Goal: Information Seeking & Learning: Learn about a topic

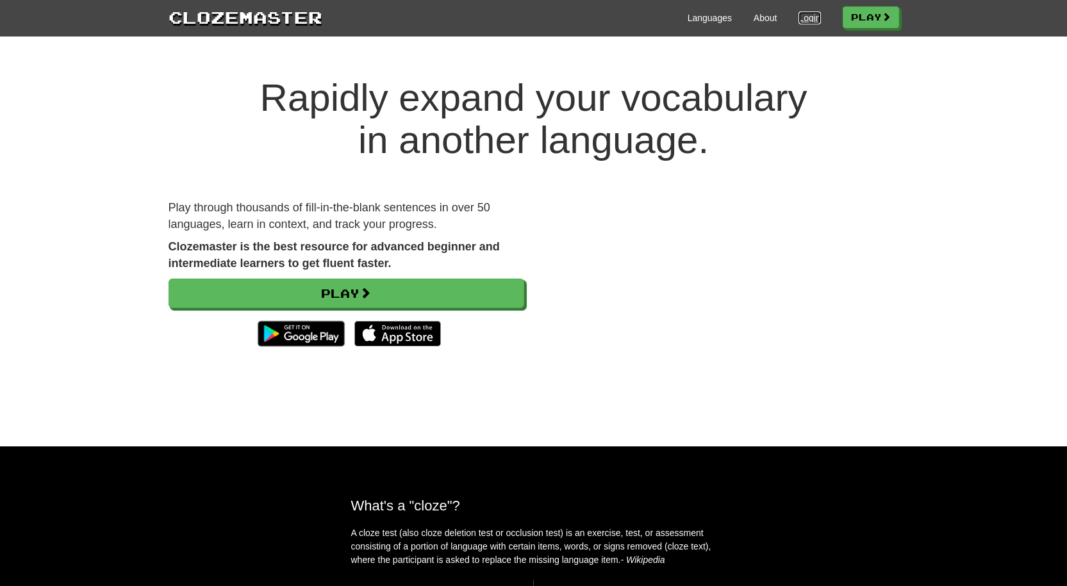
click at [814, 20] on link "Login" at bounding box center [809, 18] width 22 height 13
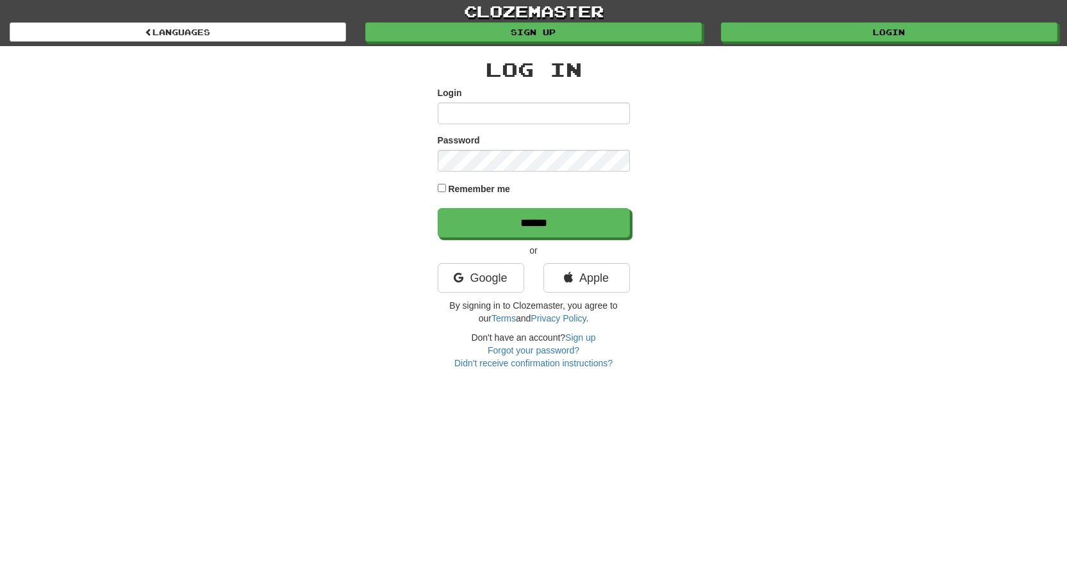
click at [564, 115] on input "Login" at bounding box center [534, 114] width 192 height 22
type input "**********"
click at [438, 208] on input "******" at bounding box center [534, 222] width 192 height 29
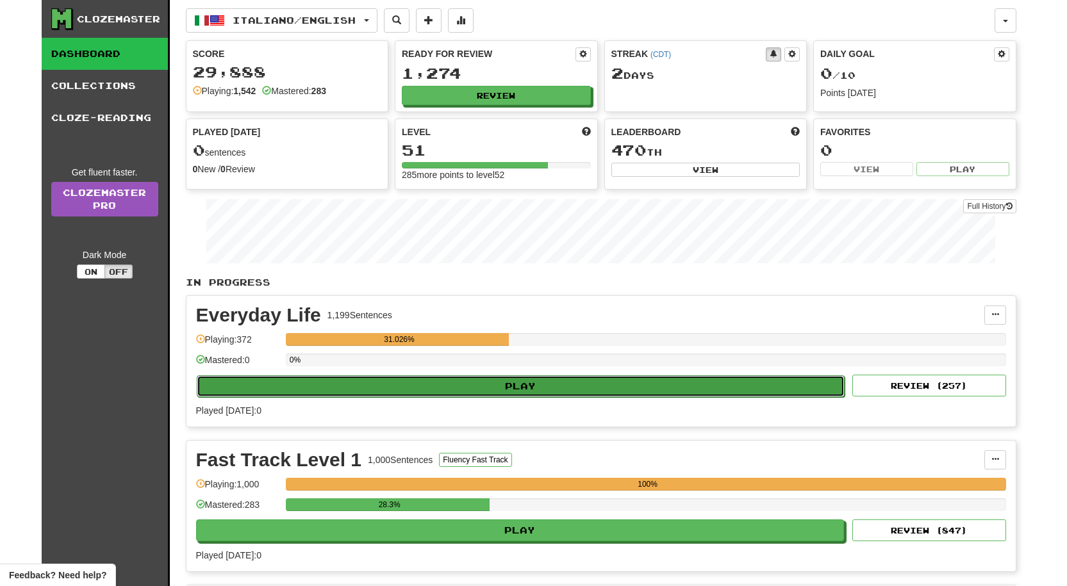
click at [618, 390] on button "Play" at bounding box center [521, 387] width 648 height 22
select select "**"
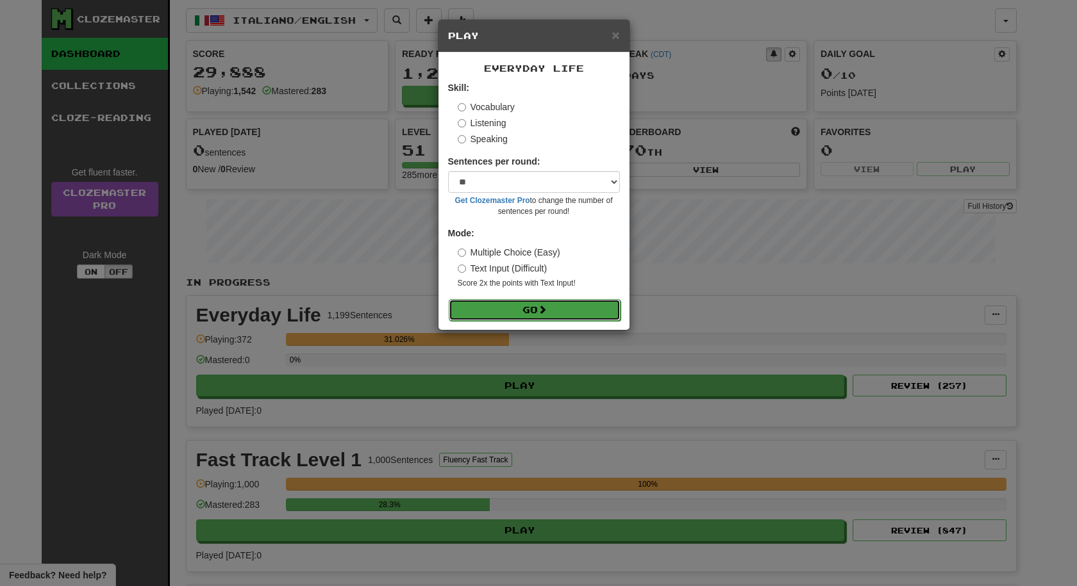
click at [494, 317] on button "Go" at bounding box center [535, 310] width 172 height 22
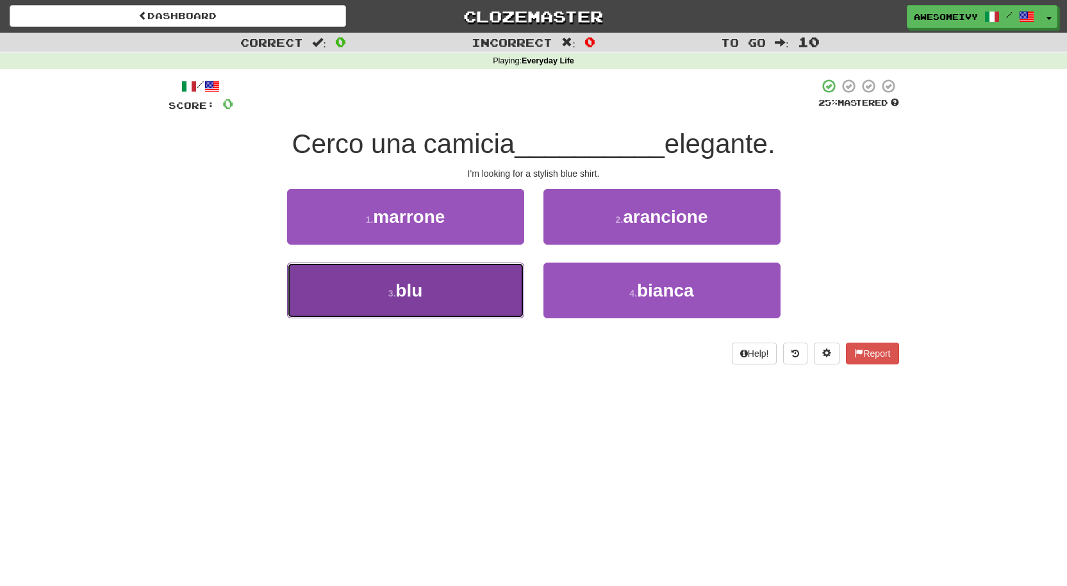
click at [468, 283] on button "3 . blu" at bounding box center [405, 291] width 237 height 56
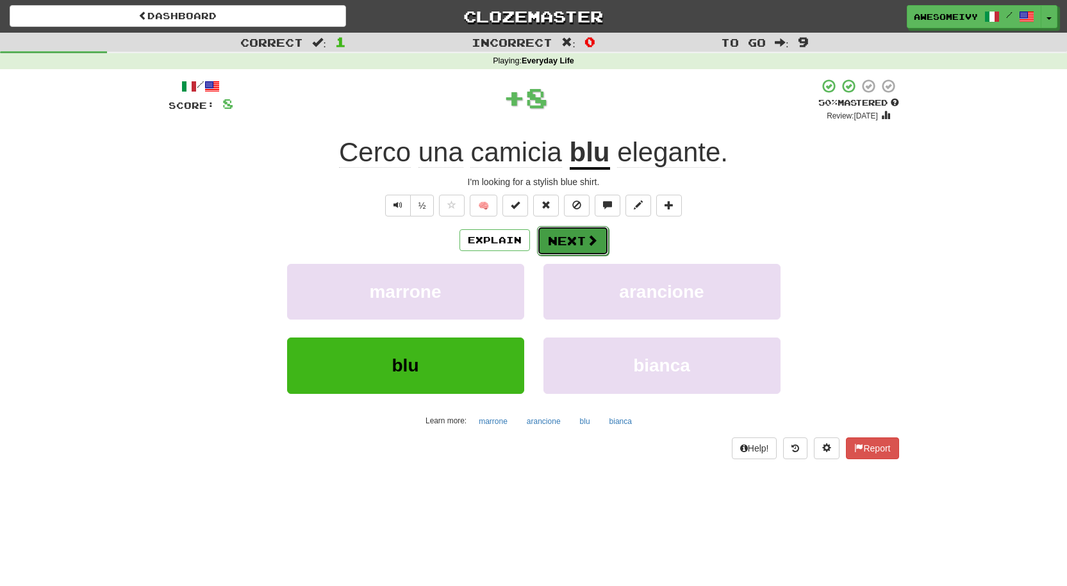
click at [545, 254] on button "Next" at bounding box center [573, 240] width 72 height 29
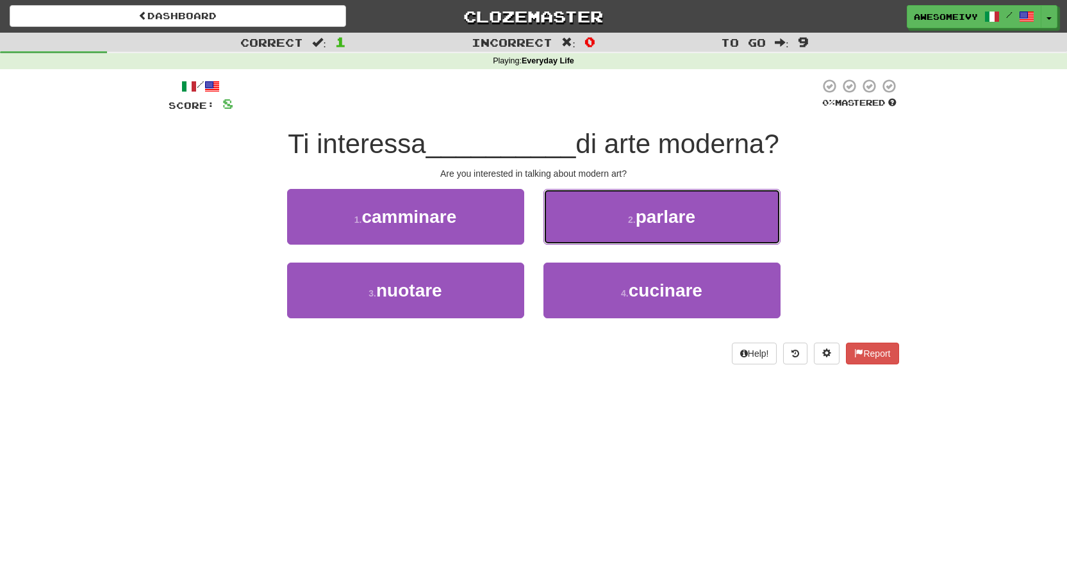
click at [557, 223] on button "2 . parlare" at bounding box center [661, 217] width 237 height 56
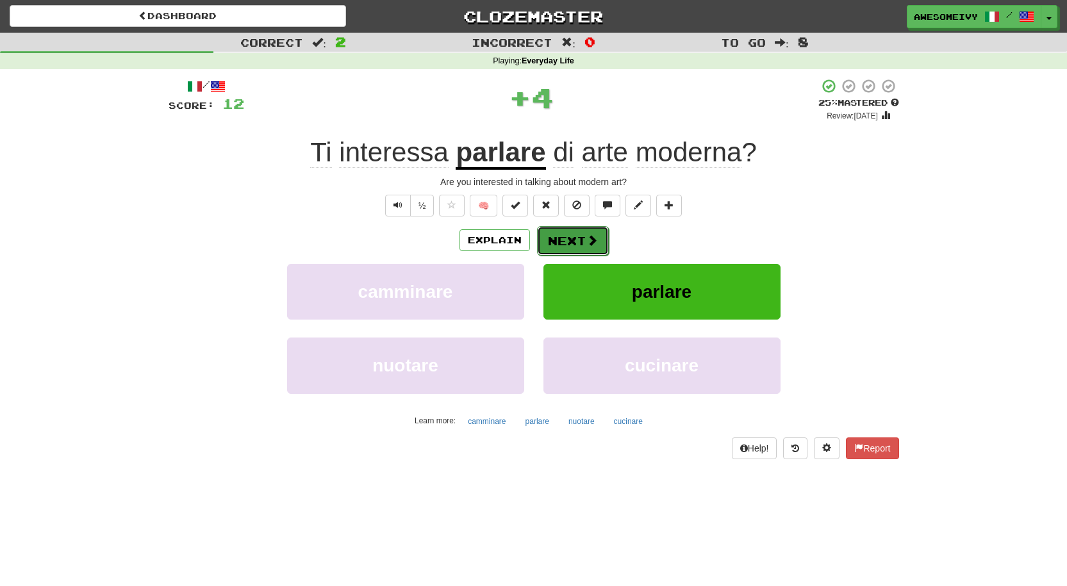
click at [562, 232] on button "Next" at bounding box center [573, 240] width 72 height 29
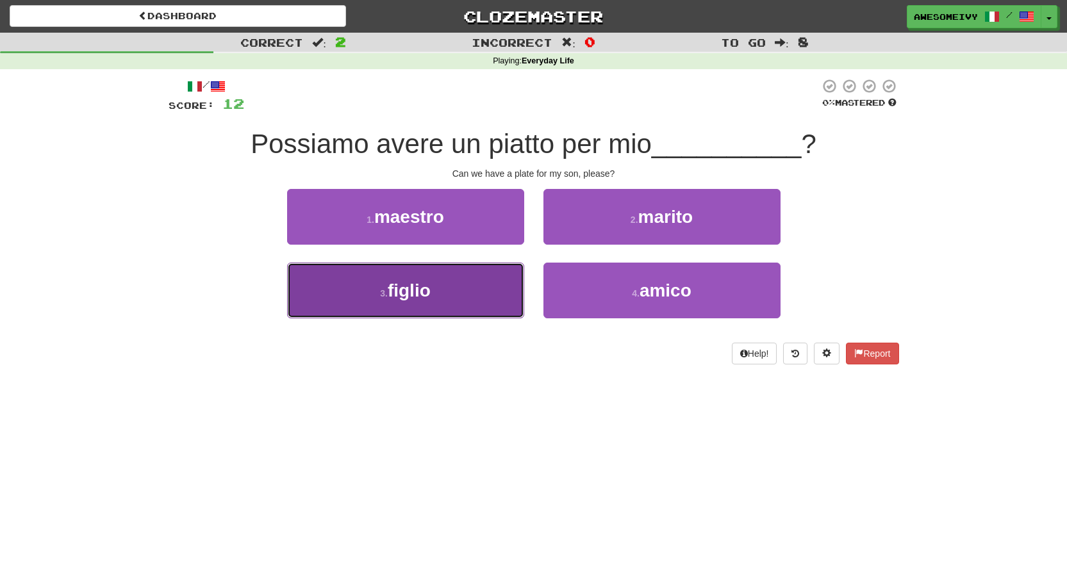
click at [493, 277] on button "3 . figlio" at bounding box center [405, 291] width 237 height 56
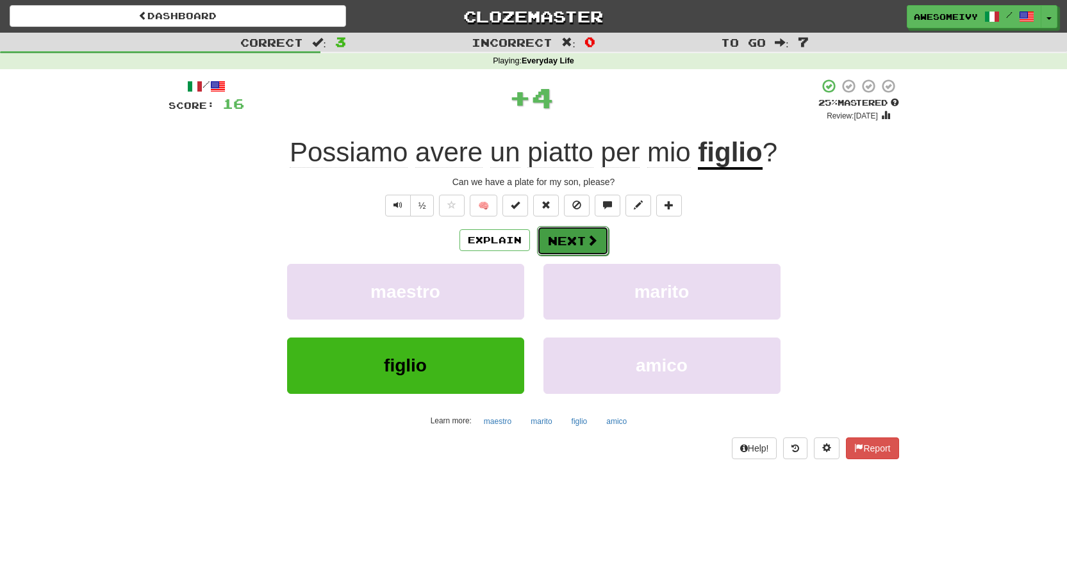
click at [584, 227] on button "Next" at bounding box center [573, 240] width 72 height 29
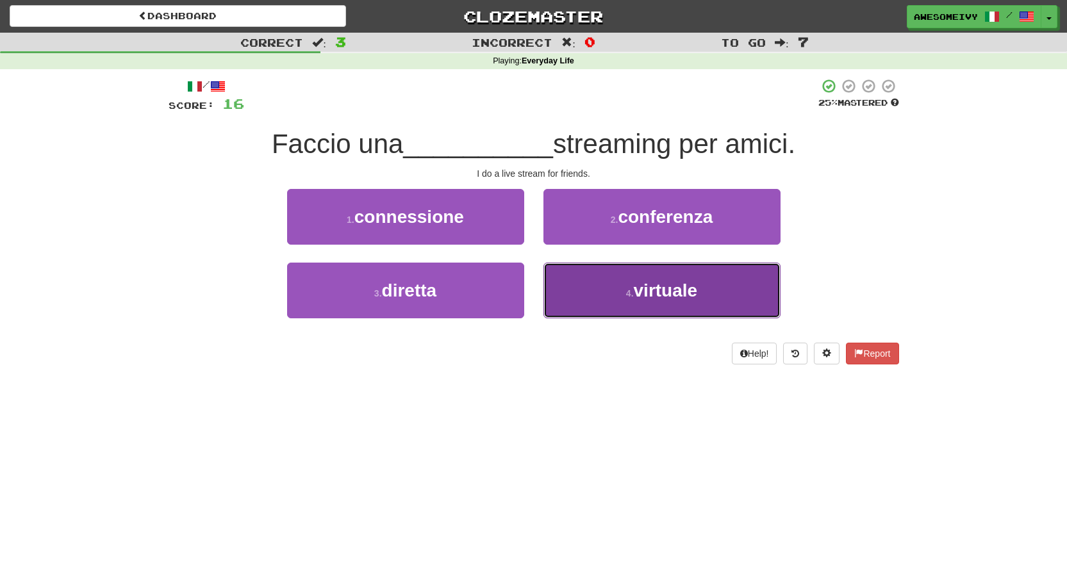
click at [613, 276] on button "4 . virtuale" at bounding box center [661, 291] width 237 height 56
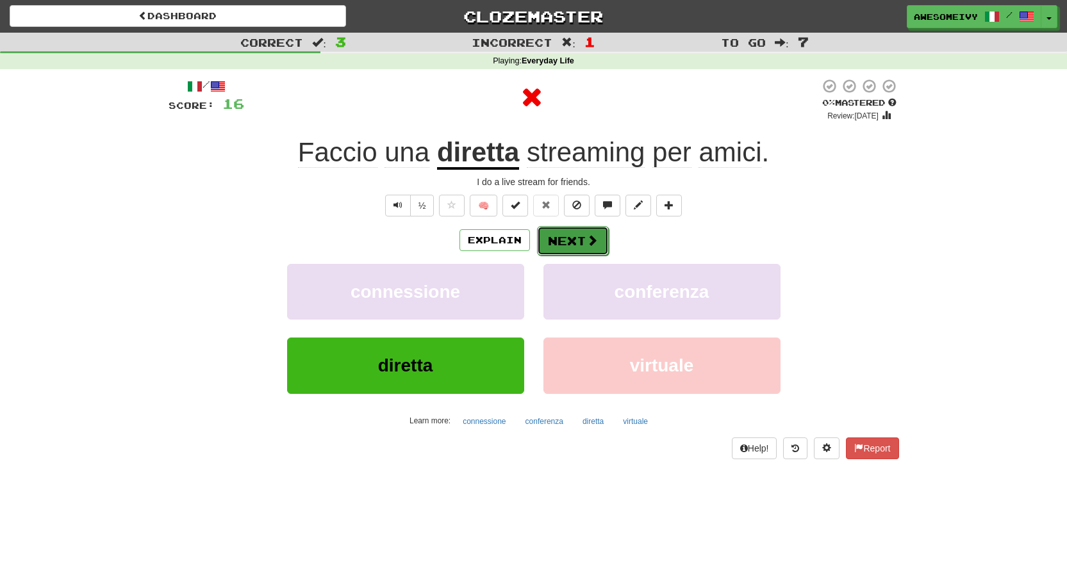
click at [572, 235] on button "Next" at bounding box center [573, 240] width 72 height 29
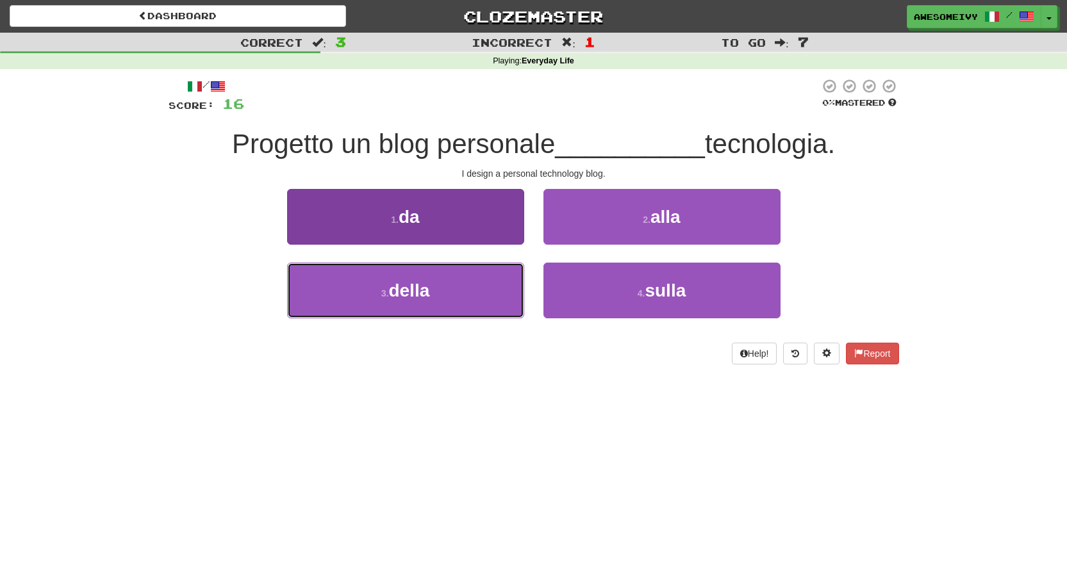
click at [484, 292] on button "3 . della" at bounding box center [405, 291] width 237 height 56
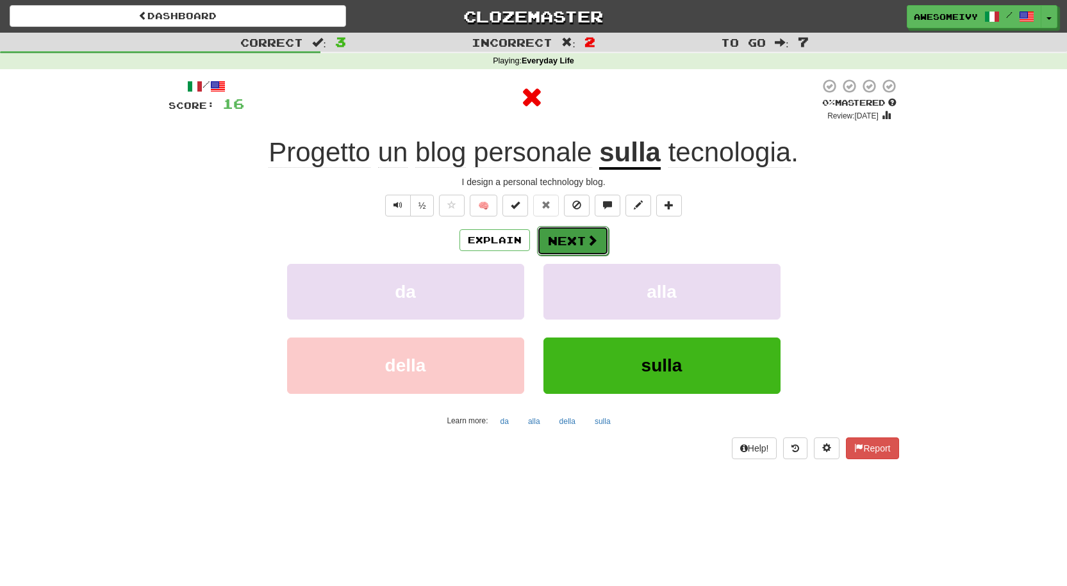
click at [566, 235] on button "Next" at bounding box center [573, 240] width 72 height 29
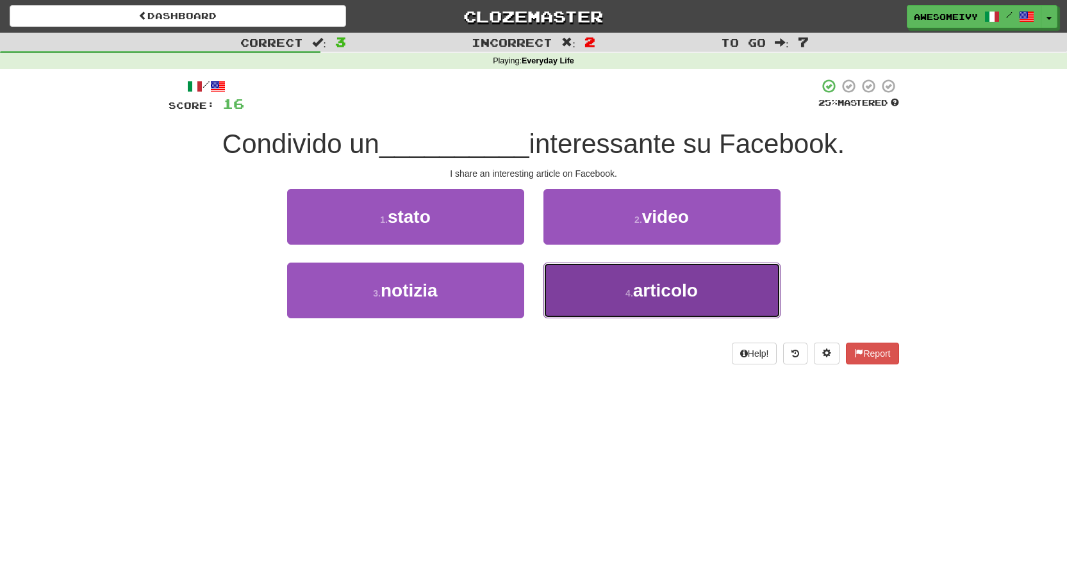
click at [641, 273] on button "4 . articolo" at bounding box center [661, 291] width 237 height 56
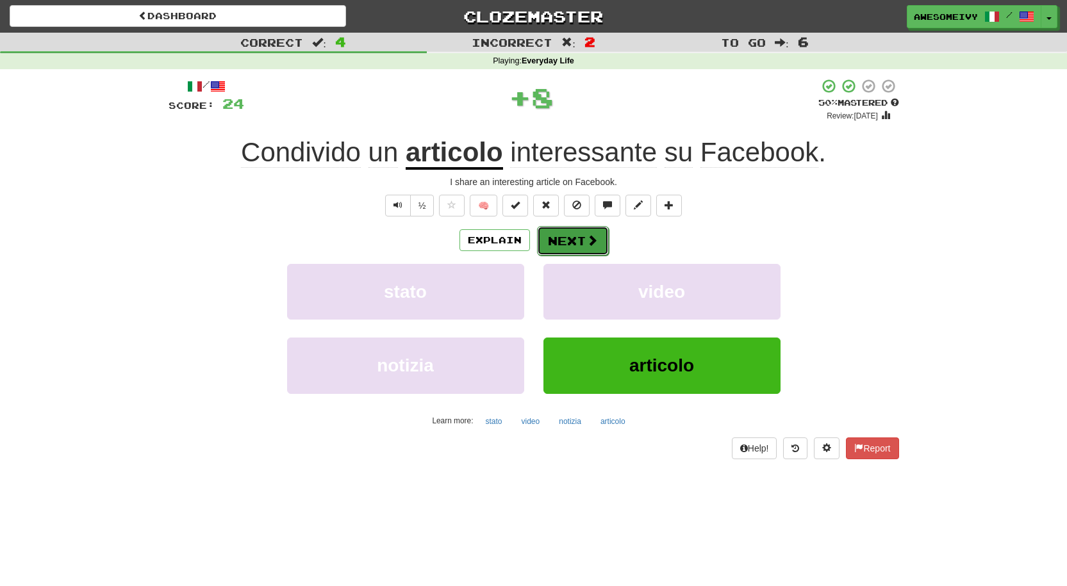
click at [597, 239] on button "Next" at bounding box center [573, 240] width 72 height 29
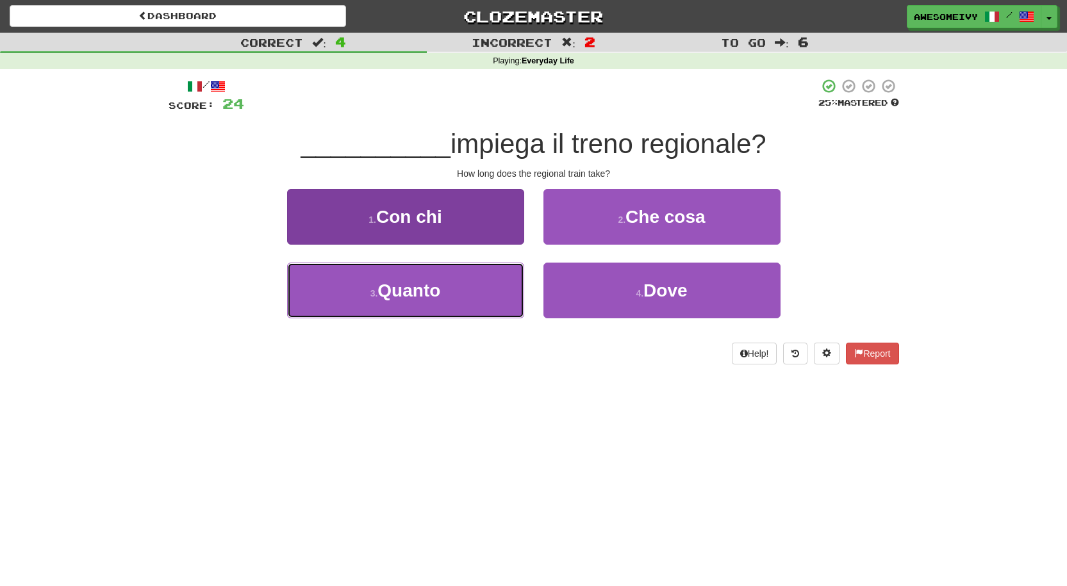
click at [511, 298] on button "3 . Quanto" at bounding box center [405, 291] width 237 height 56
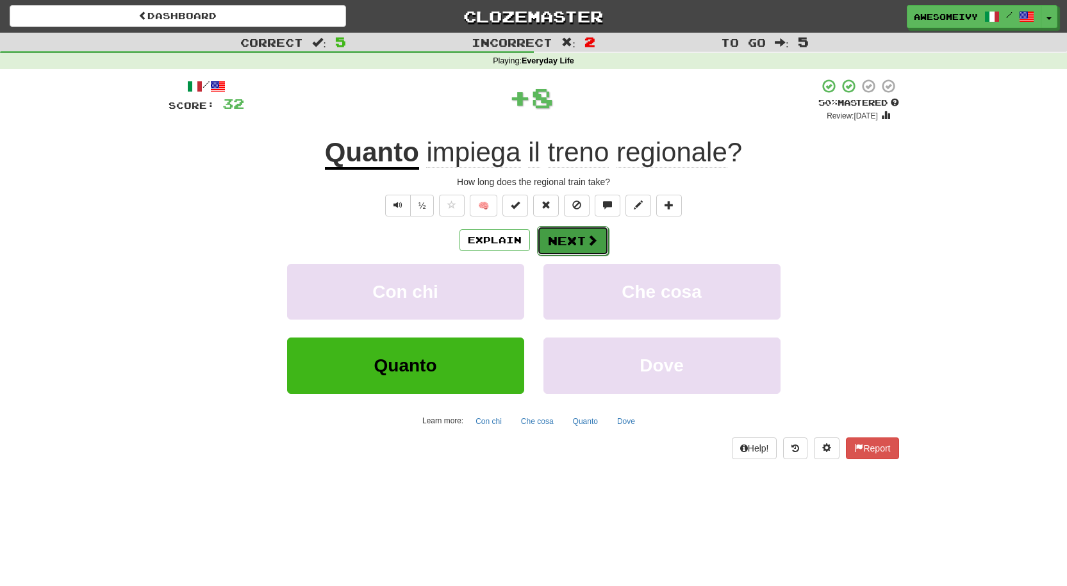
click at [576, 242] on button "Next" at bounding box center [573, 240] width 72 height 29
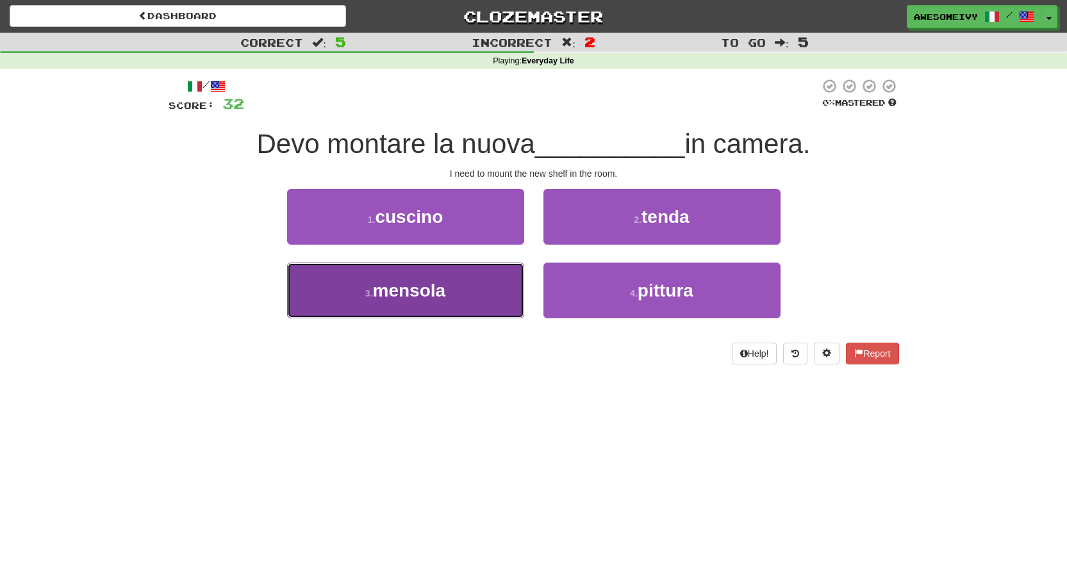
click at [487, 304] on button "3 . mensola" at bounding box center [405, 291] width 237 height 56
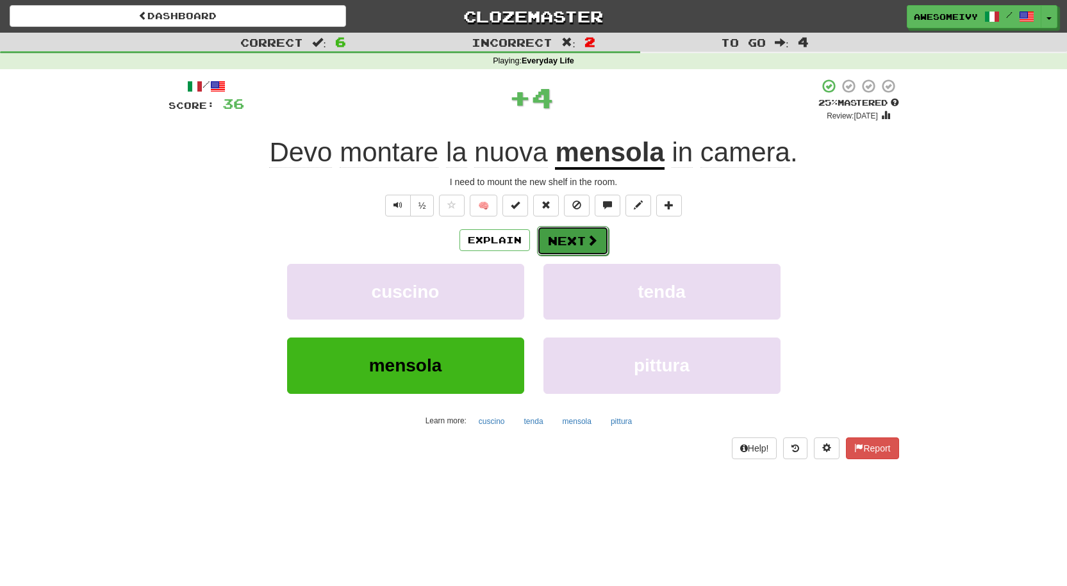
click at [574, 250] on button "Next" at bounding box center [573, 240] width 72 height 29
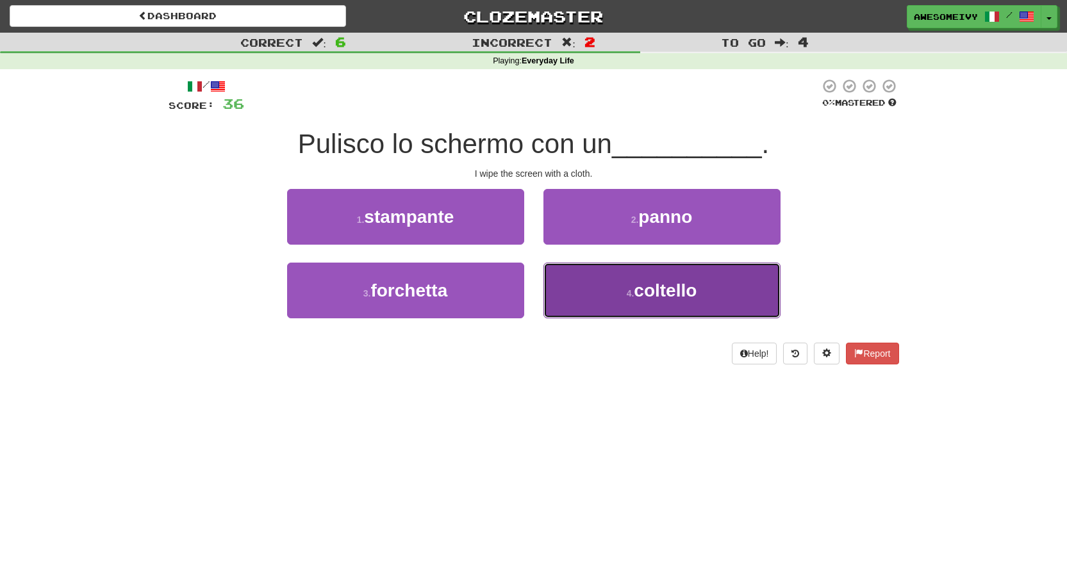
click at [570, 291] on button "4 . coltello" at bounding box center [661, 291] width 237 height 56
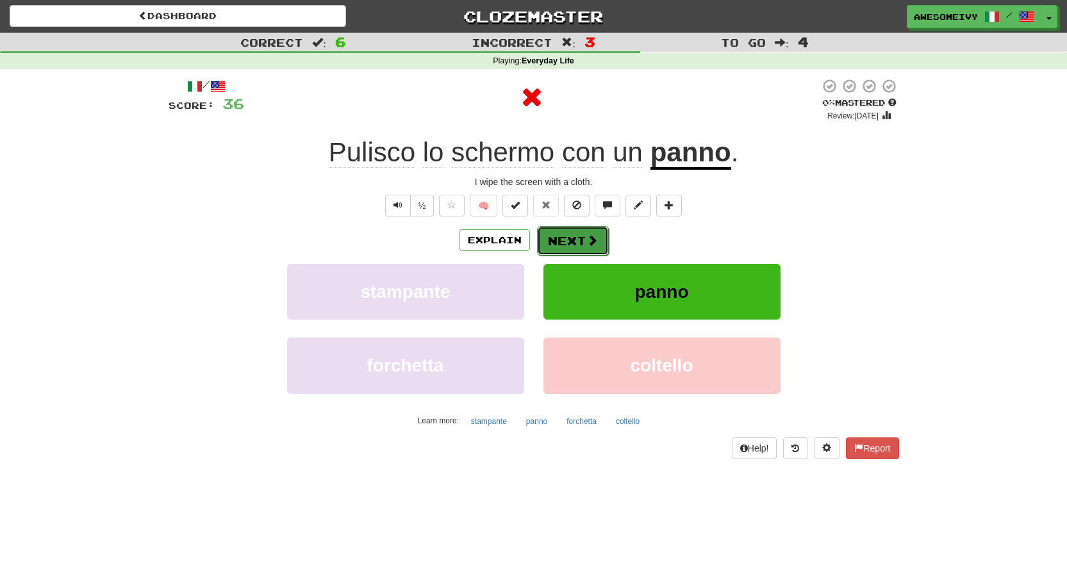
click at [575, 247] on button "Next" at bounding box center [573, 240] width 72 height 29
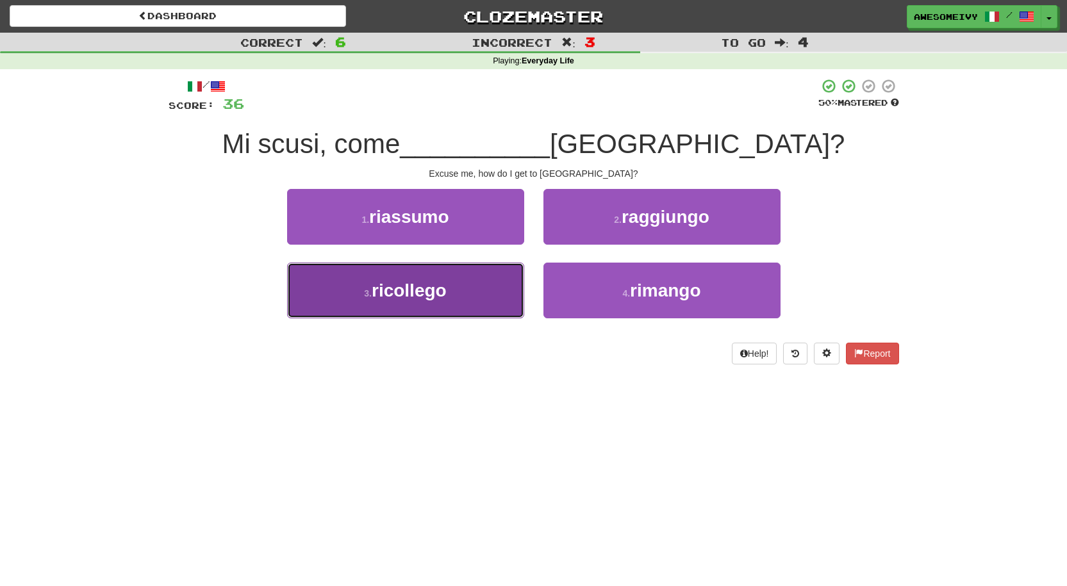
click at [490, 290] on button "3 . ricollego" at bounding box center [405, 291] width 237 height 56
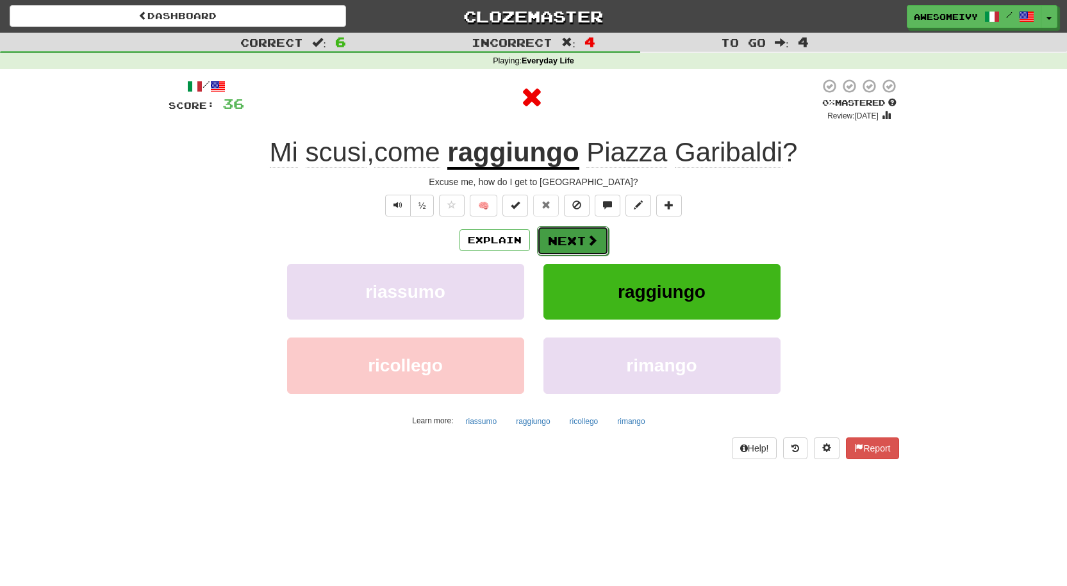
click at [570, 233] on button "Next" at bounding box center [573, 240] width 72 height 29
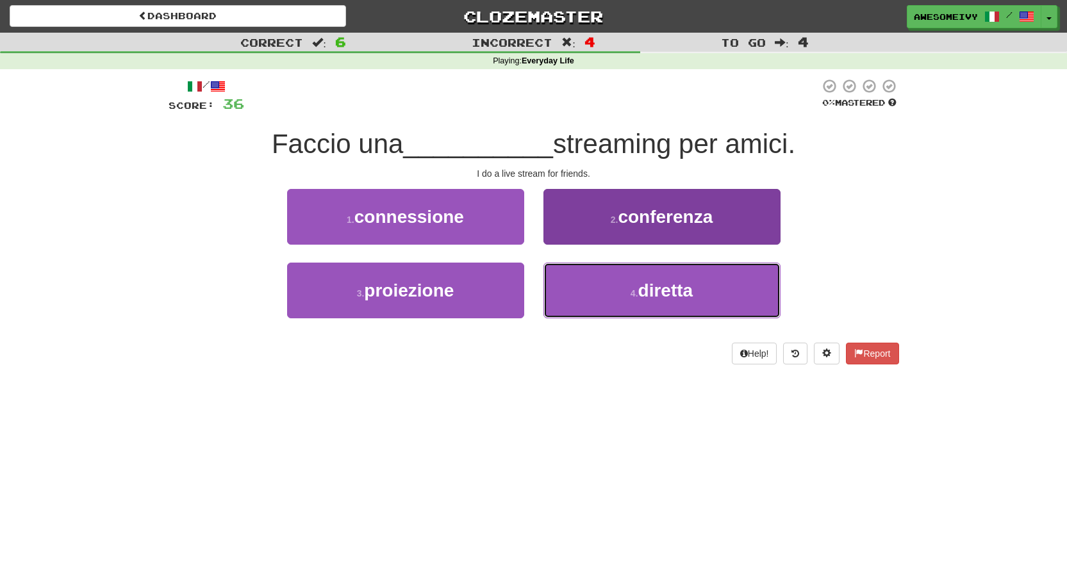
click at [570, 296] on button "4 . diretta" at bounding box center [661, 291] width 237 height 56
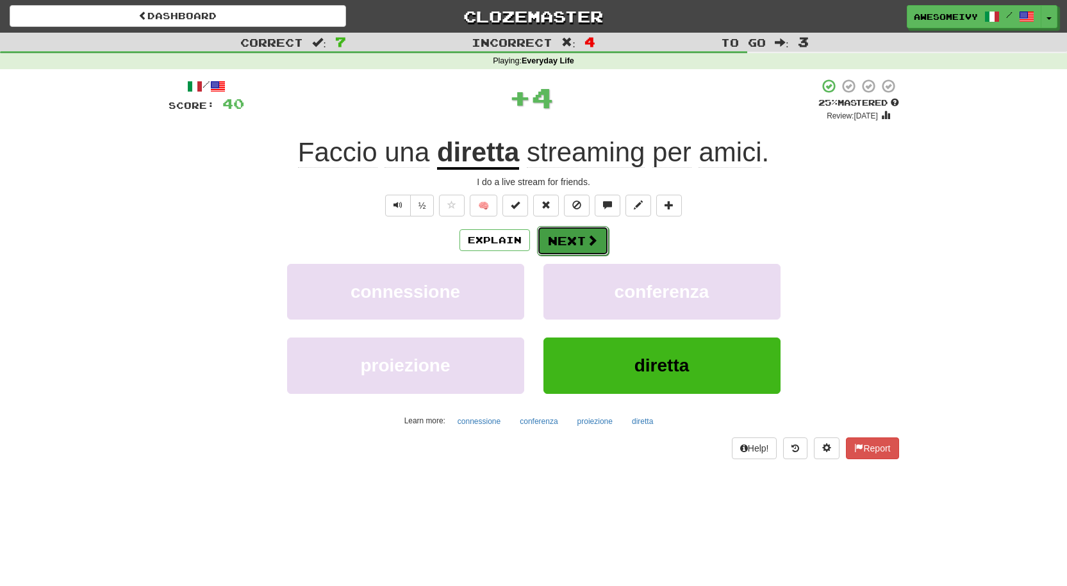
click at [574, 230] on button "Next" at bounding box center [573, 240] width 72 height 29
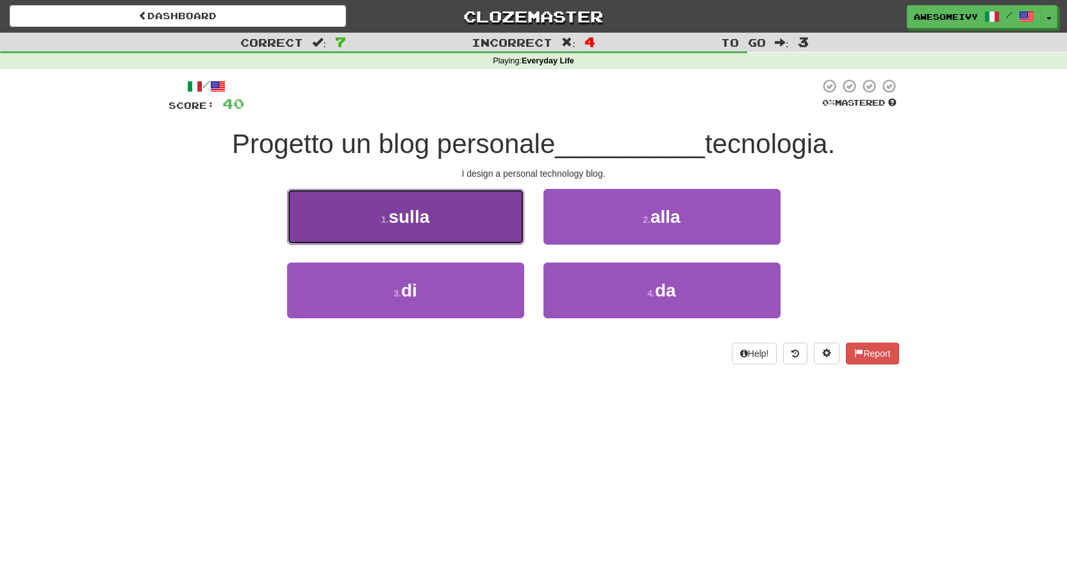
click at [491, 232] on button "1 . sulla" at bounding box center [405, 217] width 237 height 56
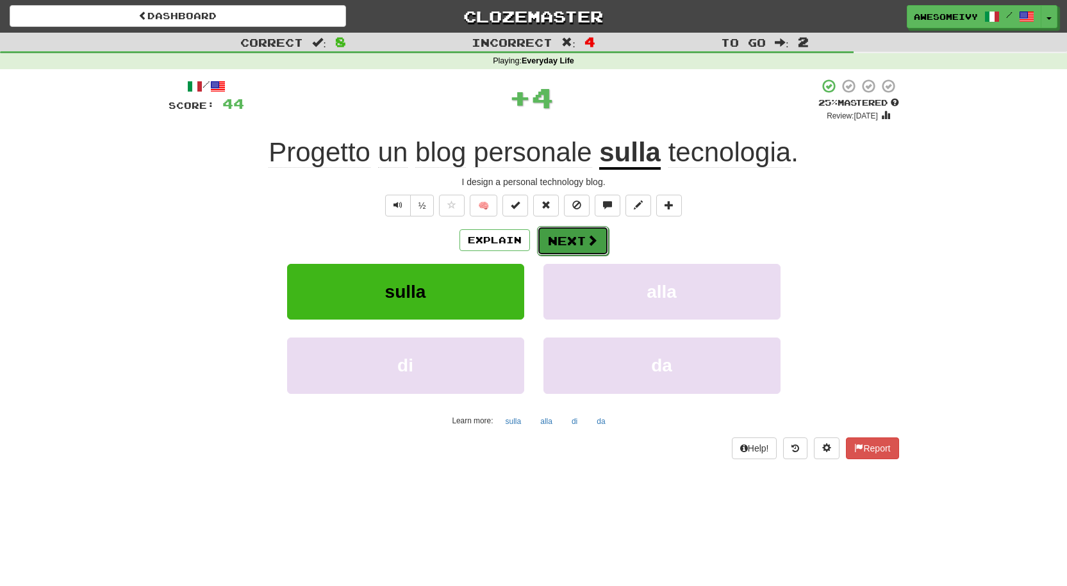
click at [575, 239] on button "Next" at bounding box center [573, 240] width 72 height 29
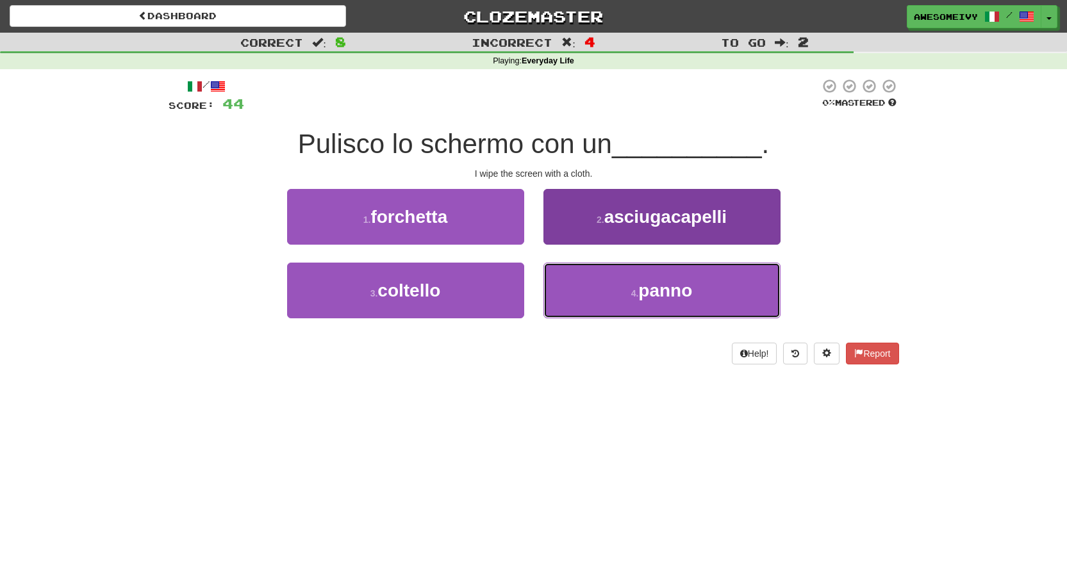
click at [548, 297] on button "4 . panno" at bounding box center [661, 291] width 237 height 56
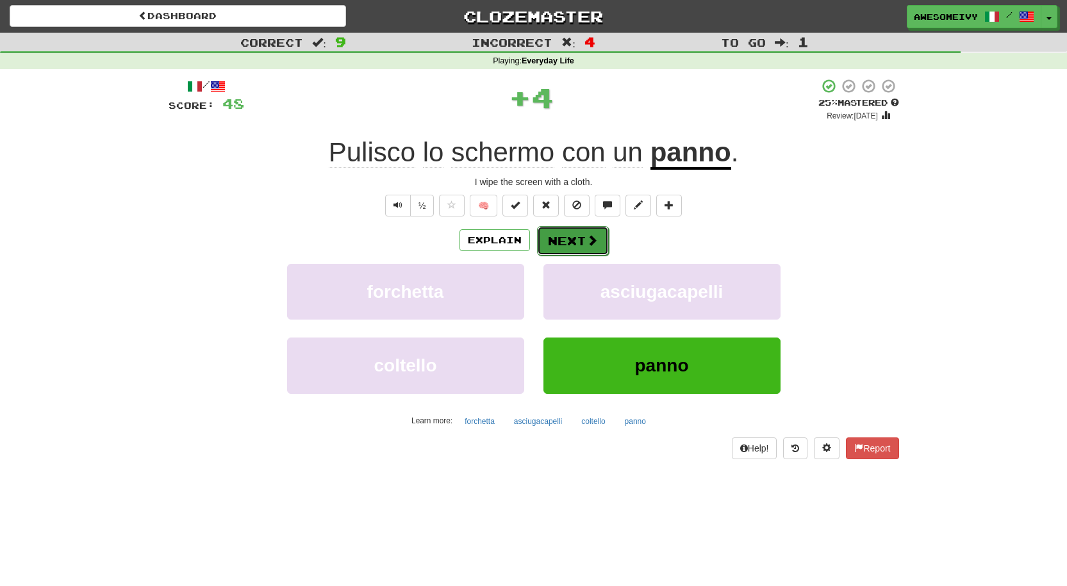
click at [550, 234] on button "Next" at bounding box center [573, 240] width 72 height 29
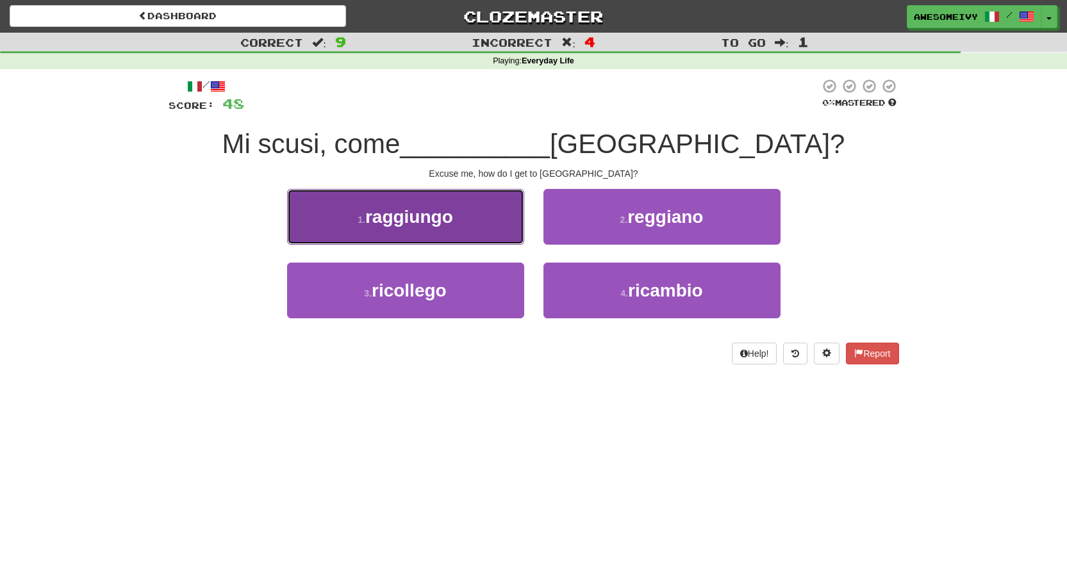
click at [491, 235] on button "1 . raggiungo" at bounding box center [405, 217] width 237 height 56
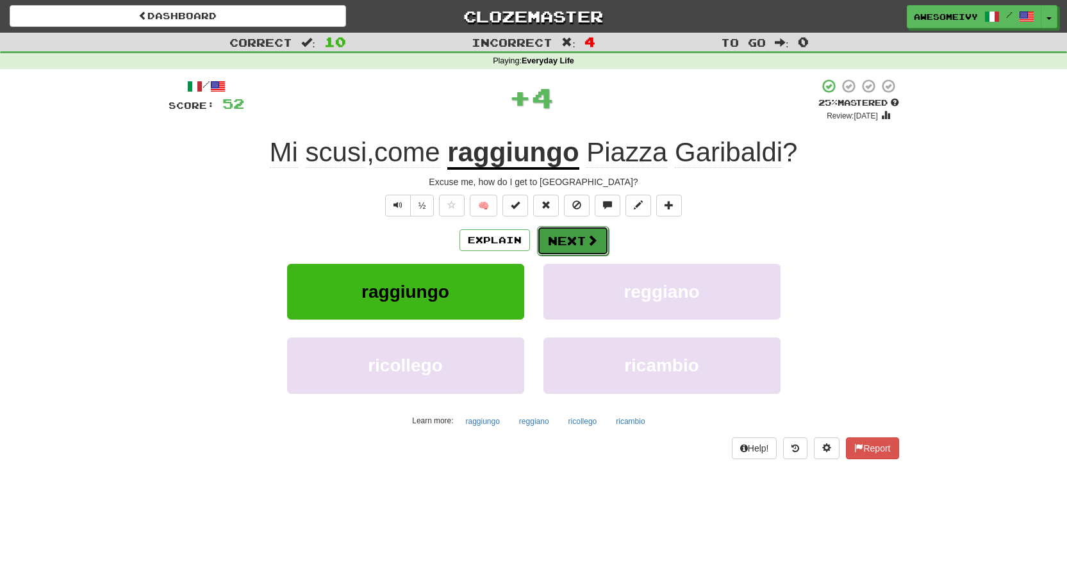
click at [556, 247] on button "Next" at bounding box center [573, 240] width 72 height 29
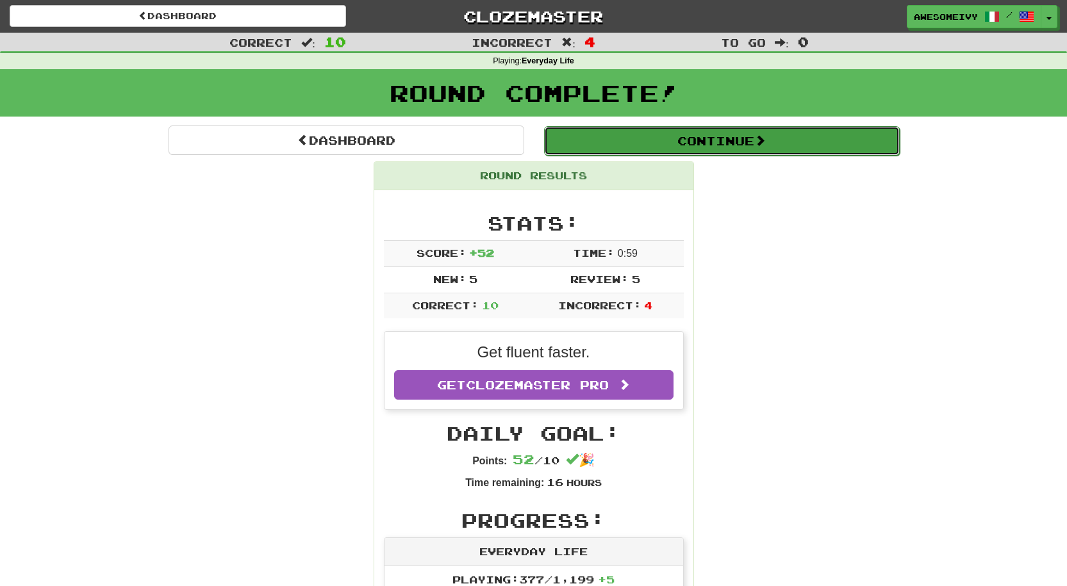
click at [567, 140] on button "Continue" at bounding box center [722, 140] width 356 height 29
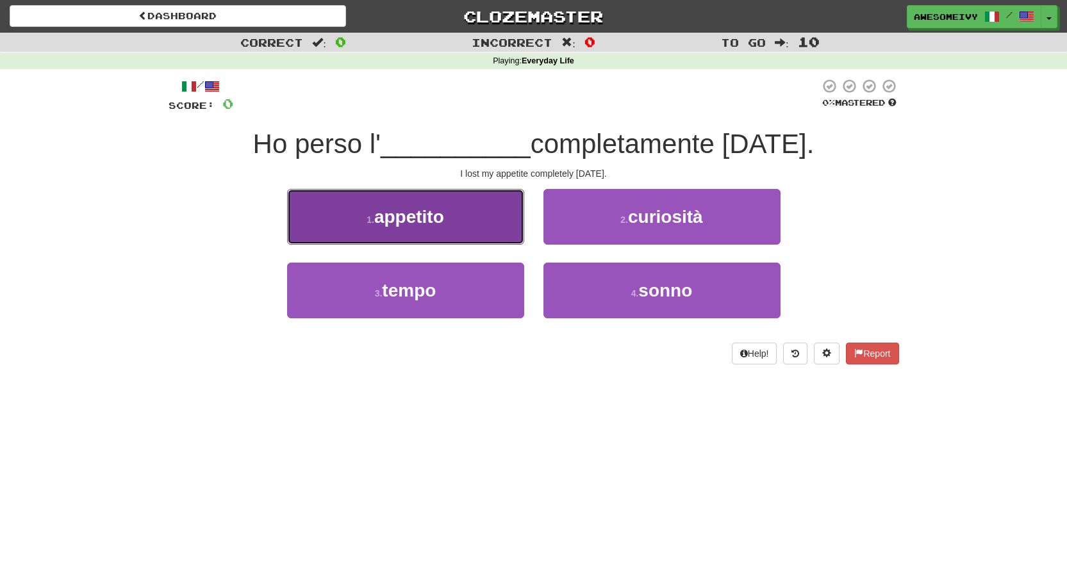
click at [406, 224] on span "appetito" at bounding box center [409, 217] width 70 height 20
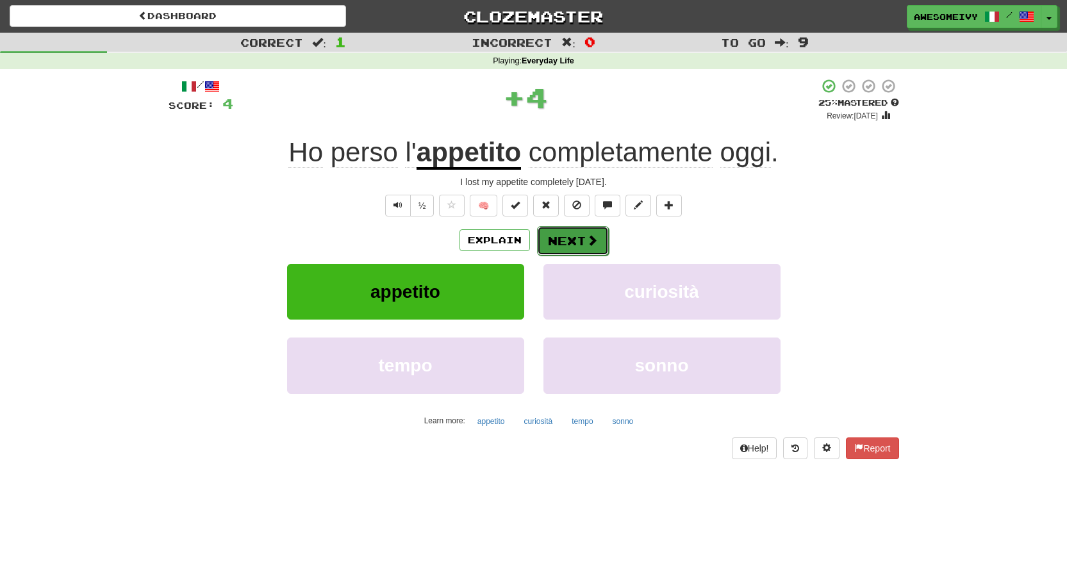
click at [558, 238] on button "Next" at bounding box center [573, 240] width 72 height 29
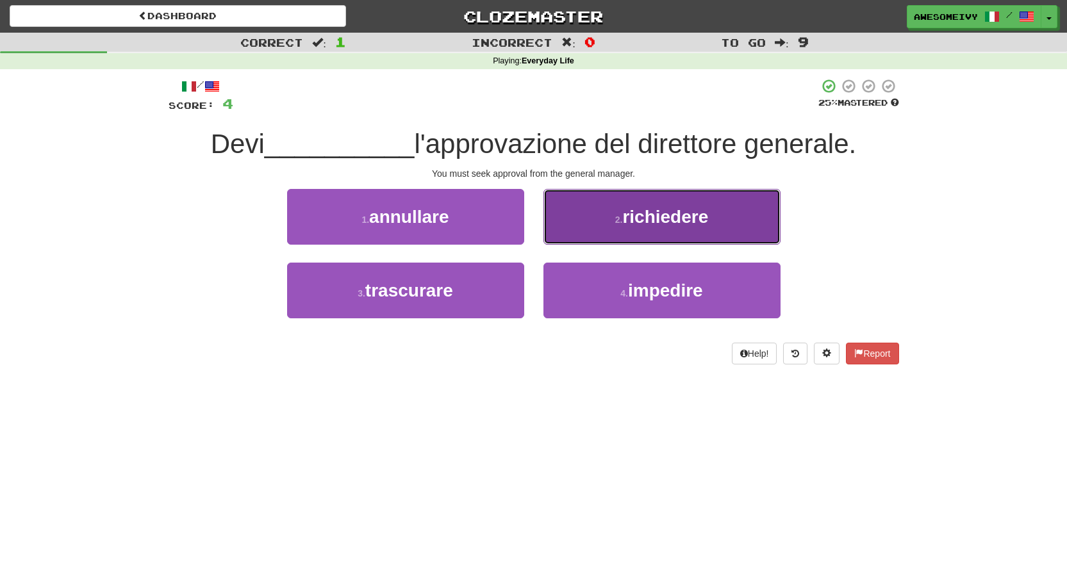
click at [569, 238] on button "2 . richiedere" at bounding box center [661, 217] width 237 height 56
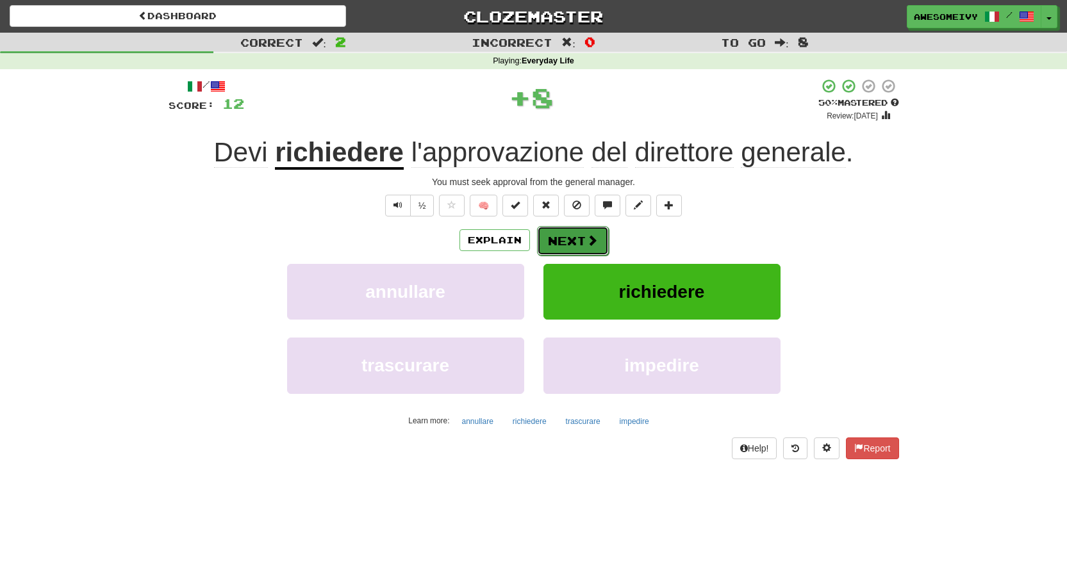
click at [564, 242] on button "Next" at bounding box center [573, 240] width 72 height 29
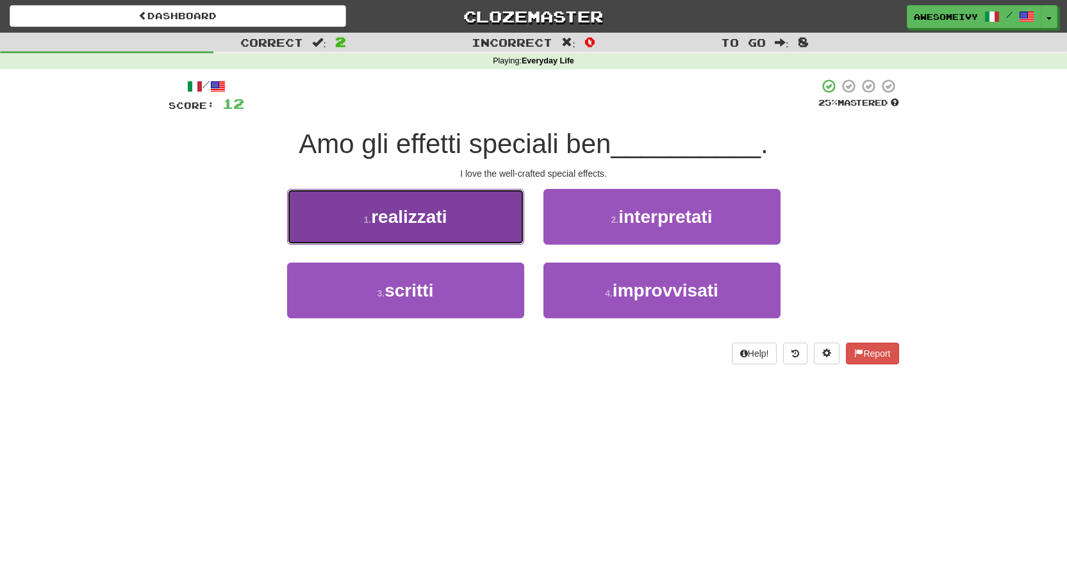
click at [465, 217] on button "1 . realizzati" at bounding box center [405, 217] width 237 height 56
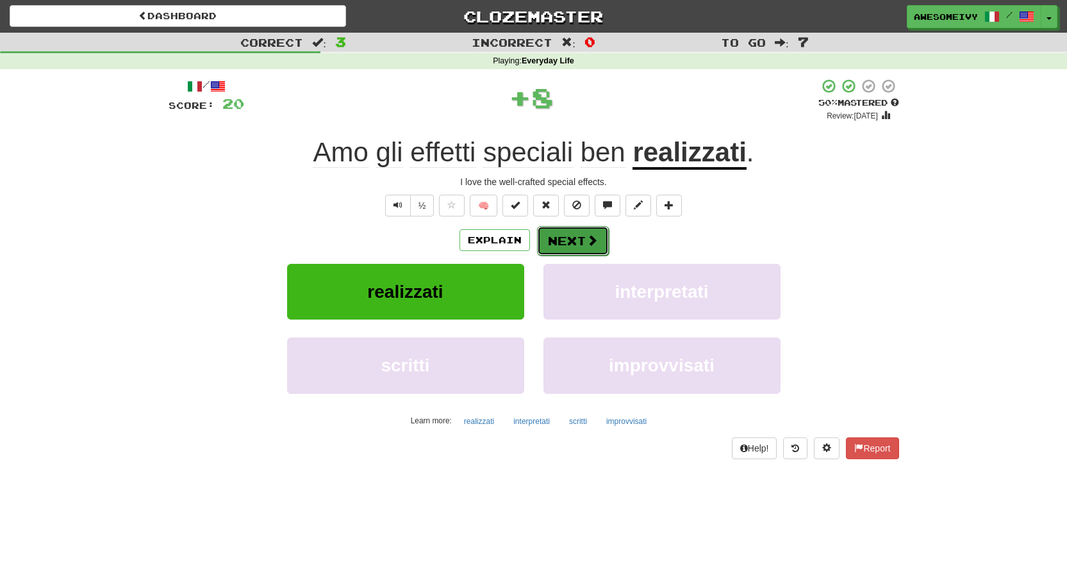
click at [594, 237] on span at bounding box center [592, 241] width 12 height 12
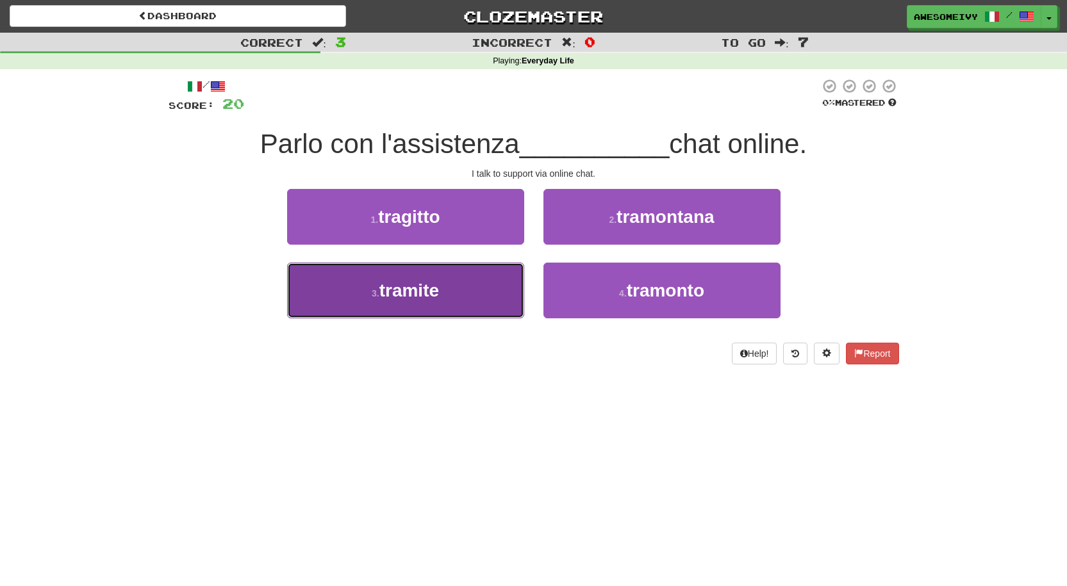
click at [475, 293] on button "3 . tramite" at bounding box center [405, 291] width 237 height 56
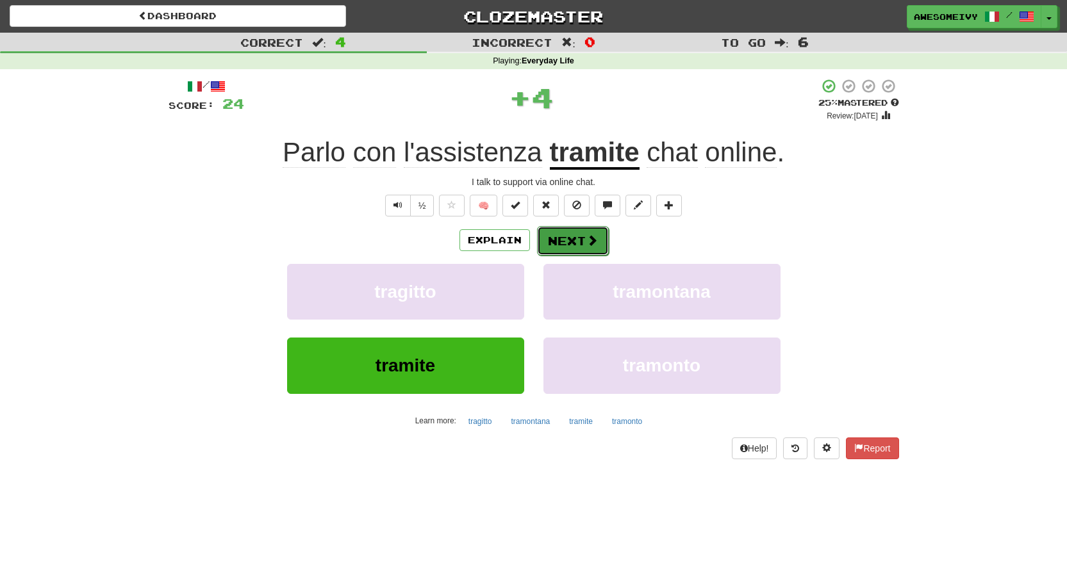
click at [566, 247] on button "Next" at bounding box center [573, 240] width 72 height 29
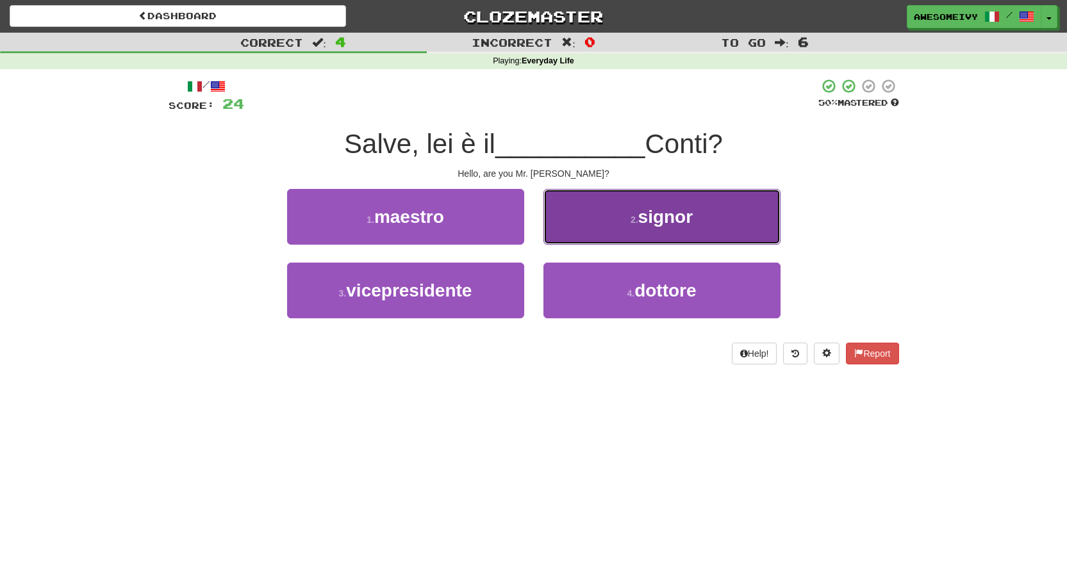
click at [618, 213] on button "2 . signor" at bounding box center [661, 217] width 237 height 56
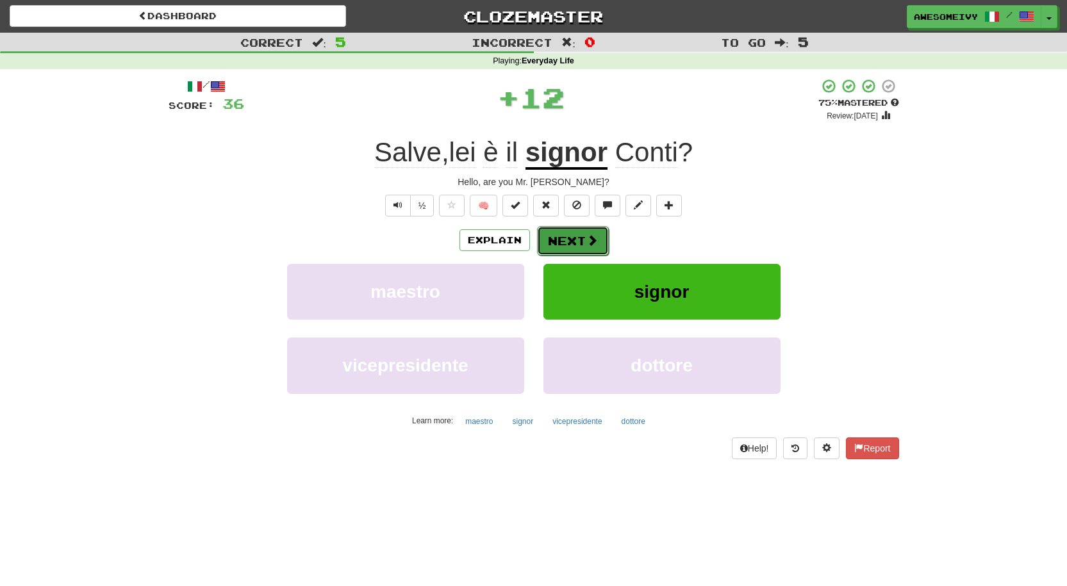
click at [596, 232] on button "Next" at bounding box center [573, 240] width 72 height 29
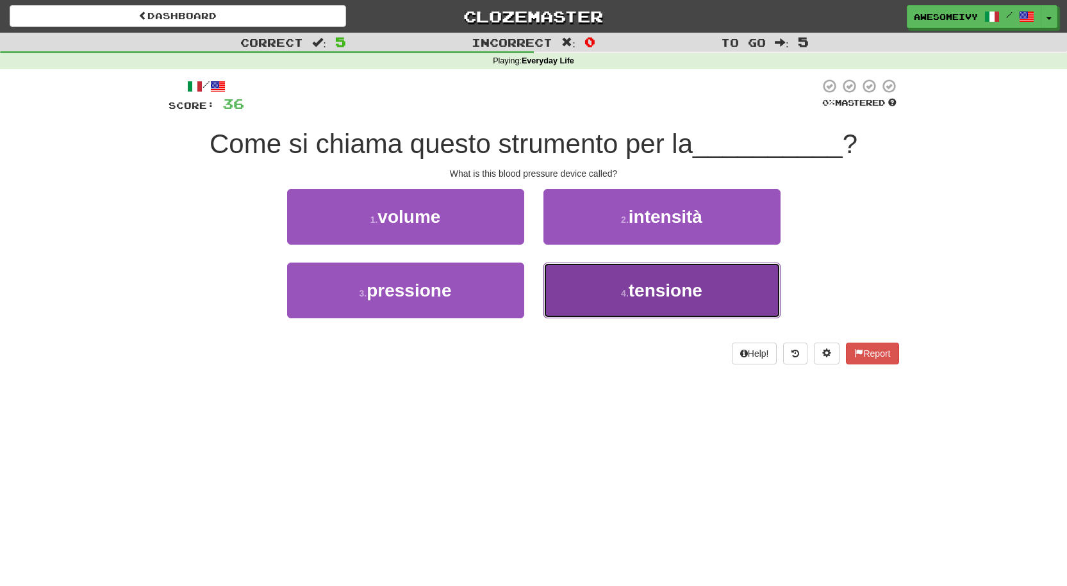
click at [549, 301] on button "4 . tensione" at bounding box center [661, 291] width 237 height 56
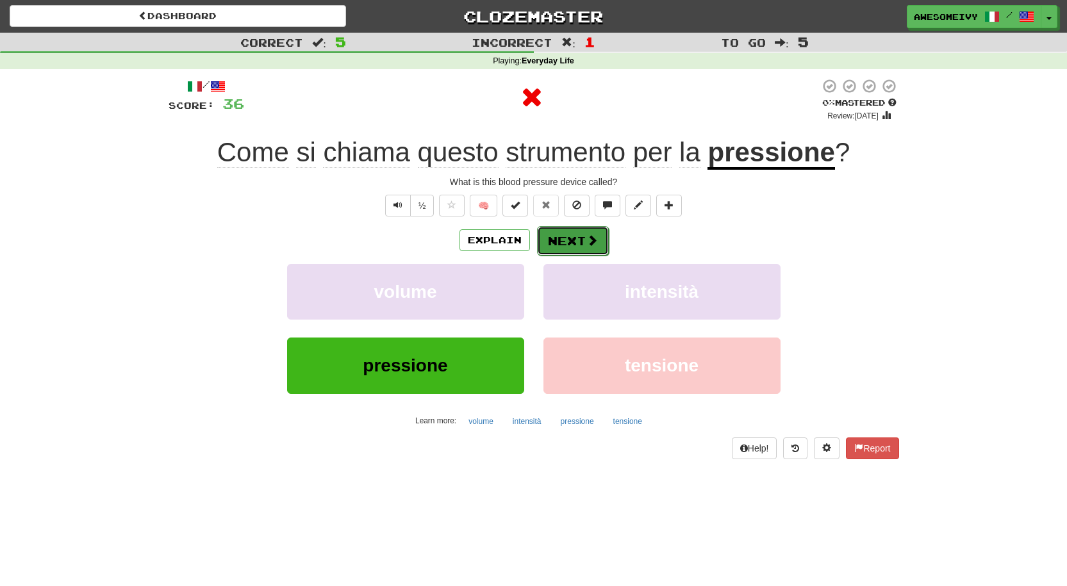
click at [580, 250] on button "Next" at bounding box center [573, 240] width 72 height 29
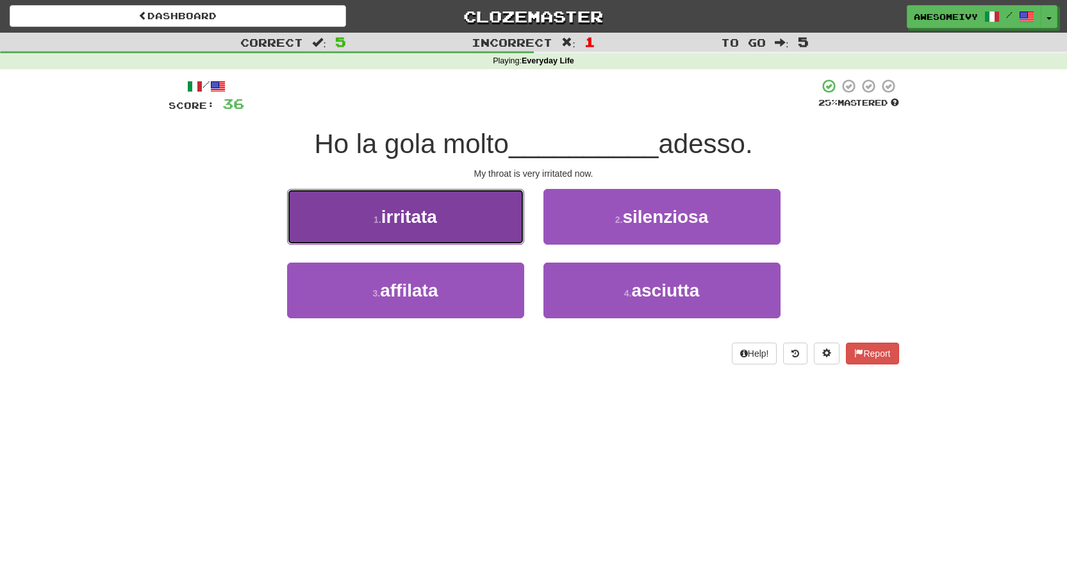
click at [480, 220] on button "1 . irritata" at bounding box center [405, 217] width 237 height 56
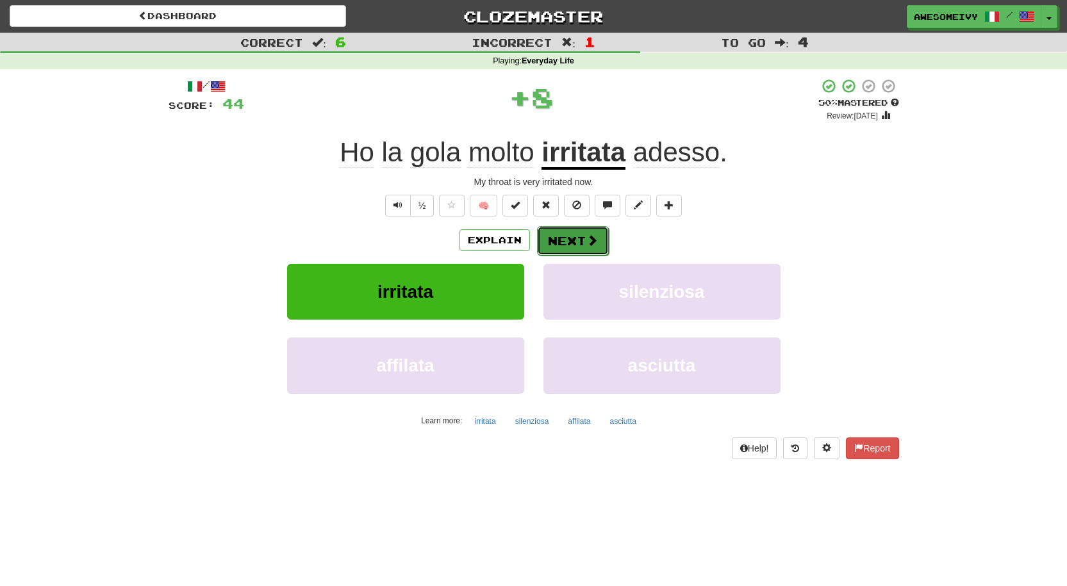
click at [568, 239] on button "Next" at bounding box center [573, 240] width 72 height 29
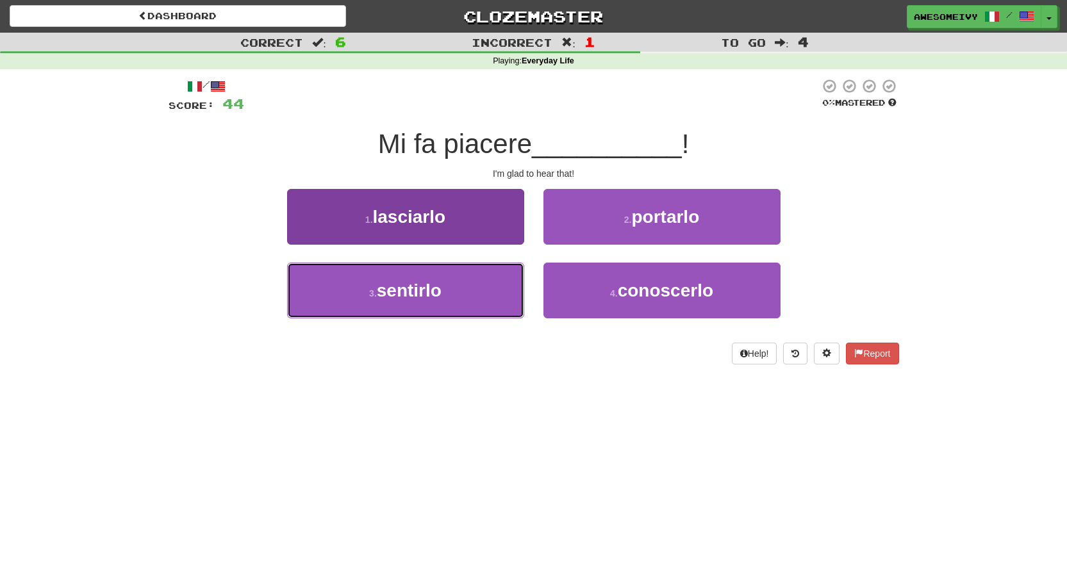
click at [499, 308] on button "3 . sentirlo" at bounding box center [405, 291] width 237 height 56
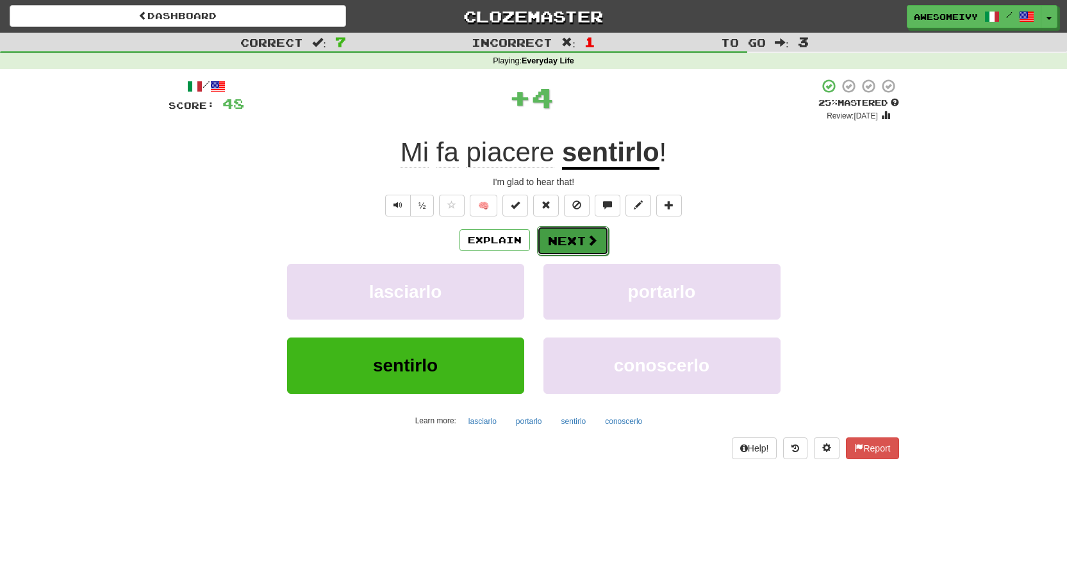
click at [595, 240] on span at bounding box center [592, 241] width 12 height 12
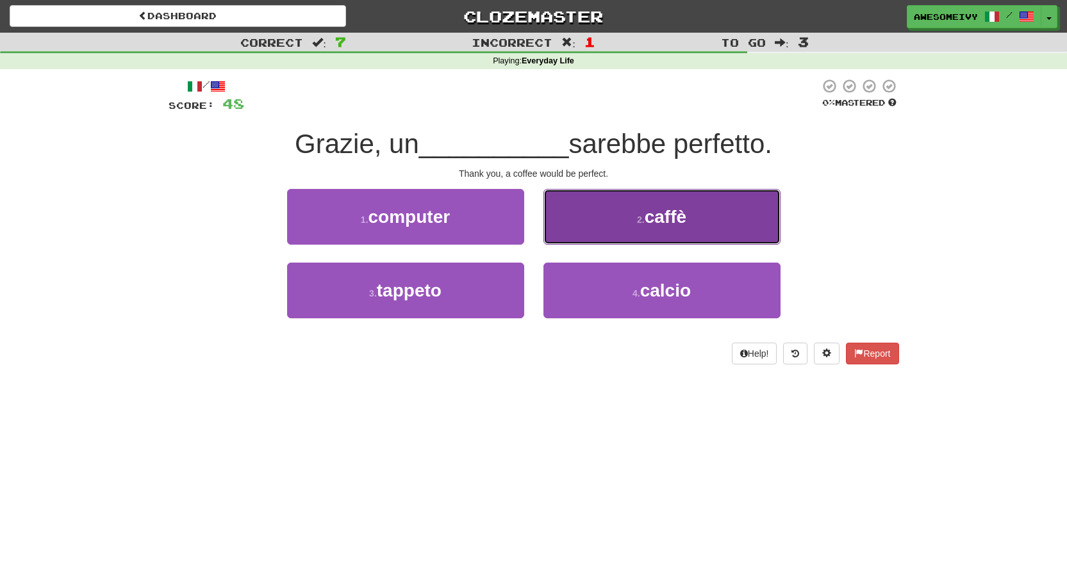
click at [575, 234] on button "2 . caffè" at bounding box center [661, 217] width 237 height 56
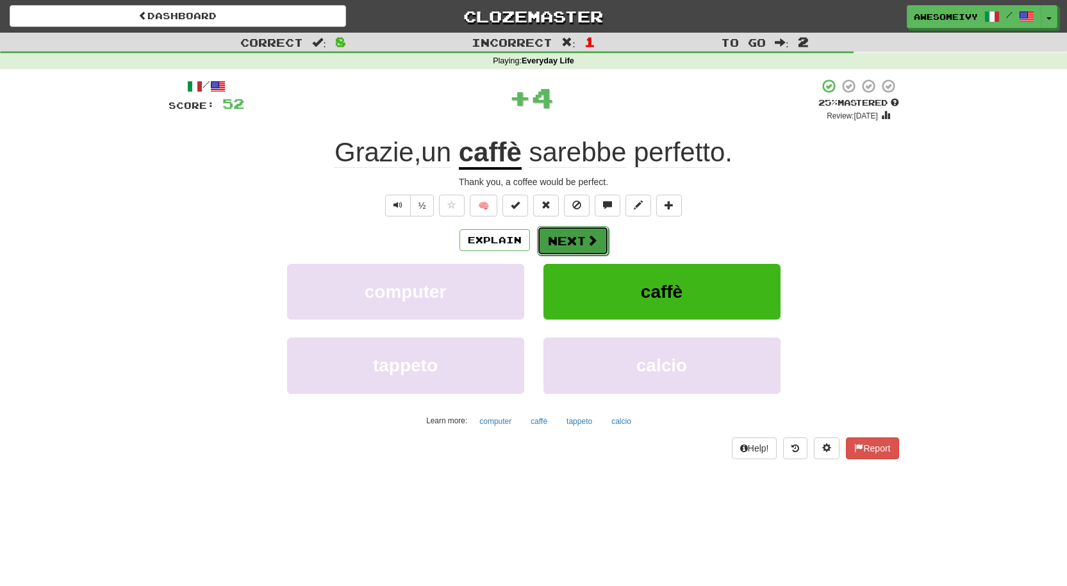
click at [575, 236] on button "Next" at bounding box center [573, 240] width 72 height 29
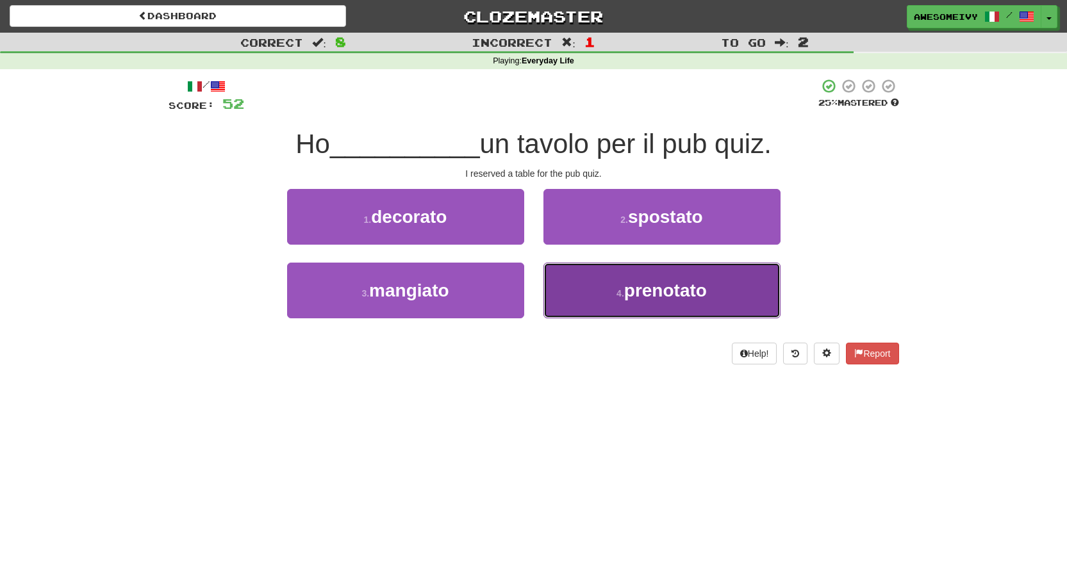
click at [565, 286] on button "4 . prenotato" at bounding box center [661, 291] width 237 height 56
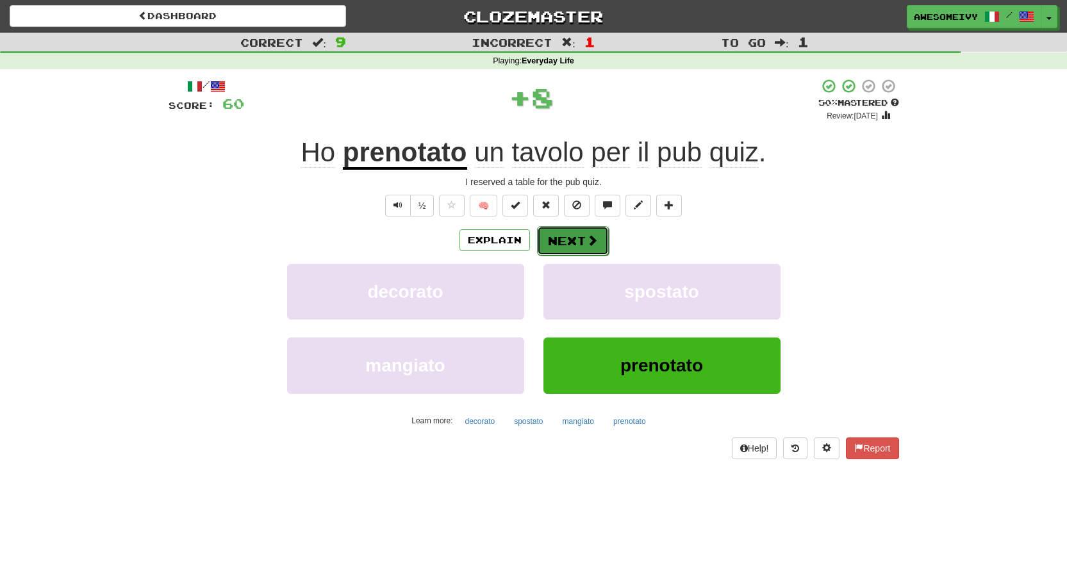
click at [553, 243] on button "Next" at bounding box center [573, 240] width 72 height 29
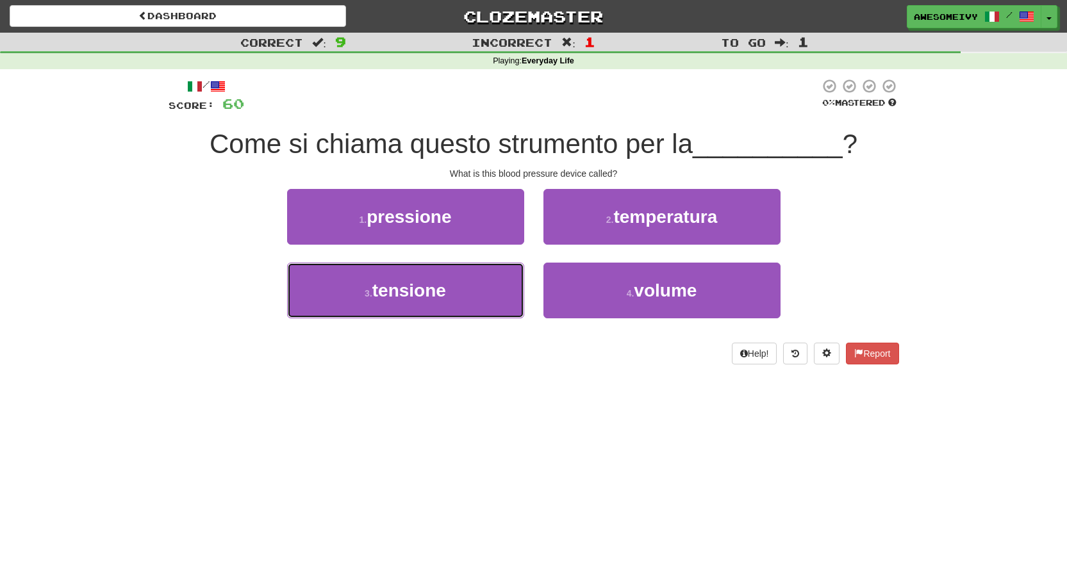
drag, startPoint x: 510, startPoint y: 275, endPoint x: 510, endPoint y: 399, distance: 123.7
click at [510, 399] on div "Dashboard Clozemaster awesomeivy / Toggle Dropdown Dashboard Leaderboard Activi…" at bounding box center [533, 293] width 1067 height 586
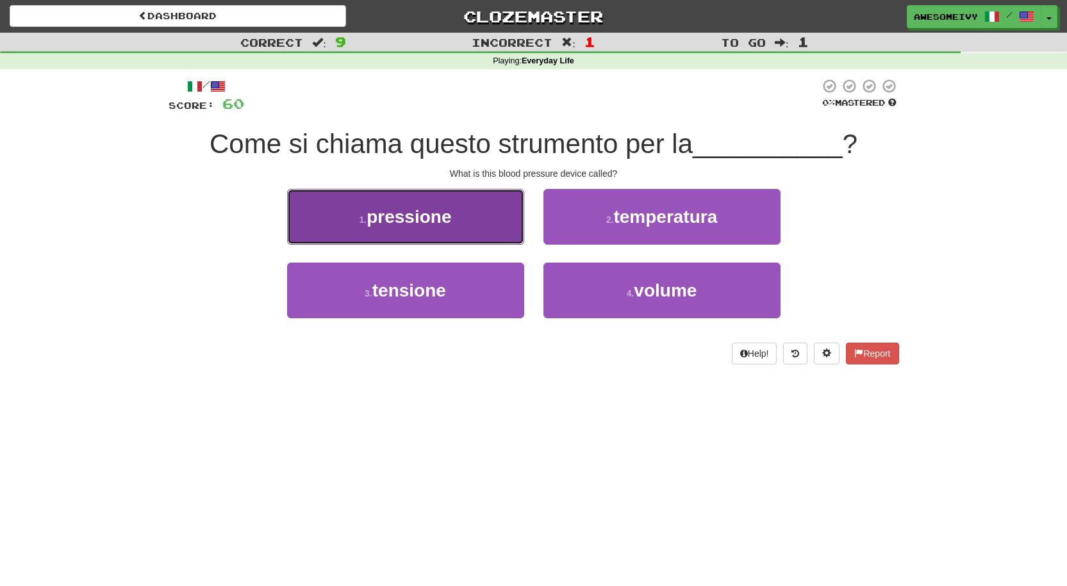
click at [466, 215] on button "1 . pressione" at bounding box center [405, 217] width 237 height 56
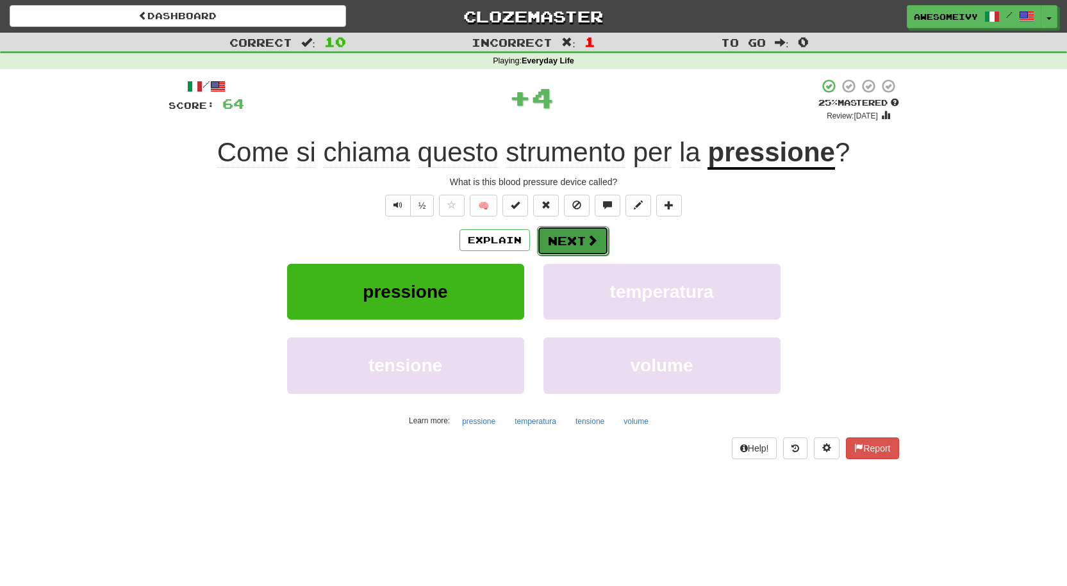
click at [576, 233] on button "Next" at bounding box center [573, 240] width 72 height 29
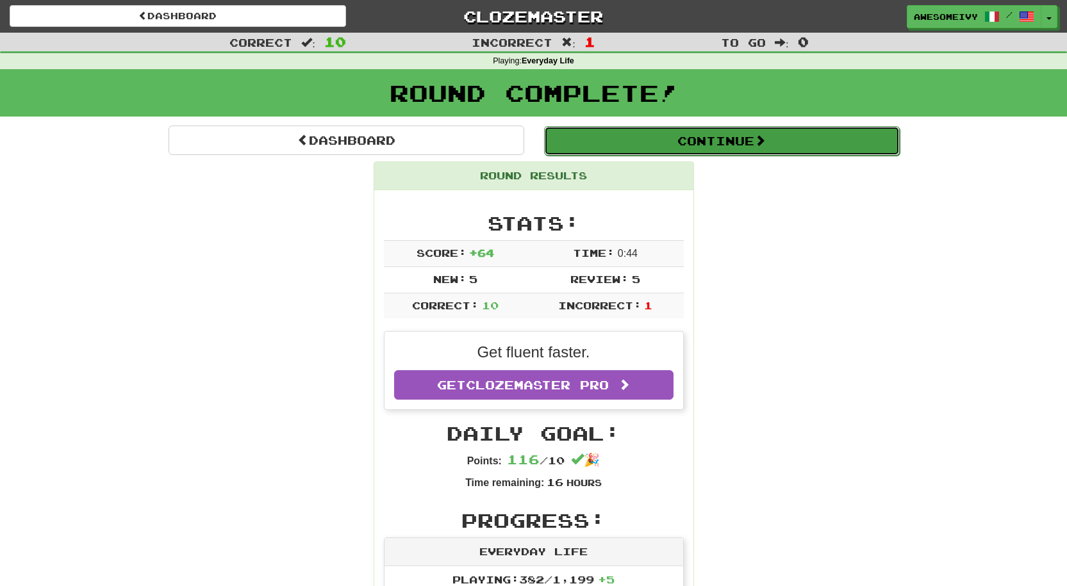
click at [599, 144] on button "Continue" at bounding box center [722, 140] width 356 height 29
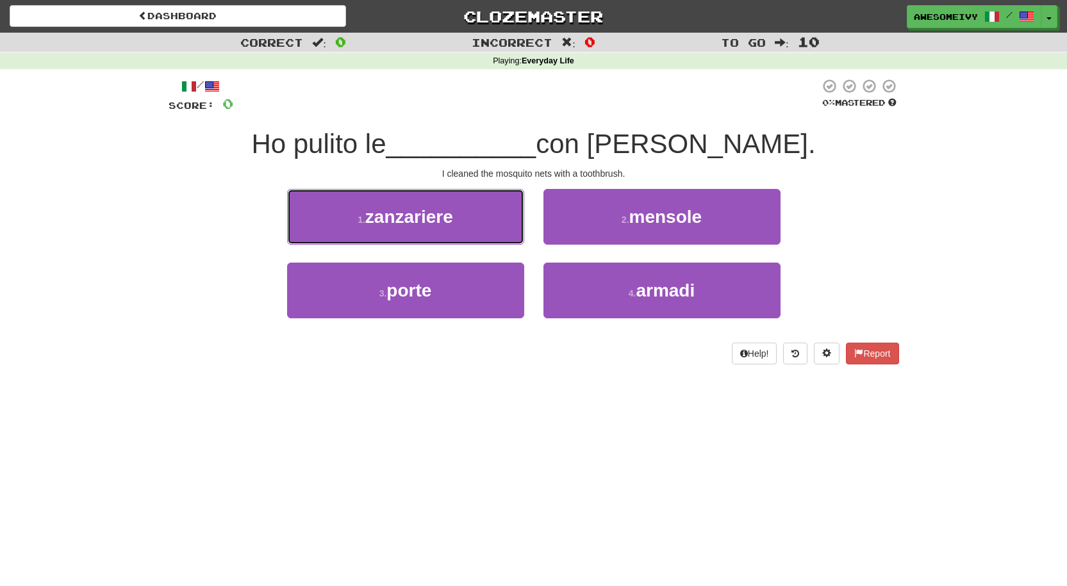
click at [470, 224] on button "1 . zanzariere" at bounding box center [405, 217] width 237 height 56
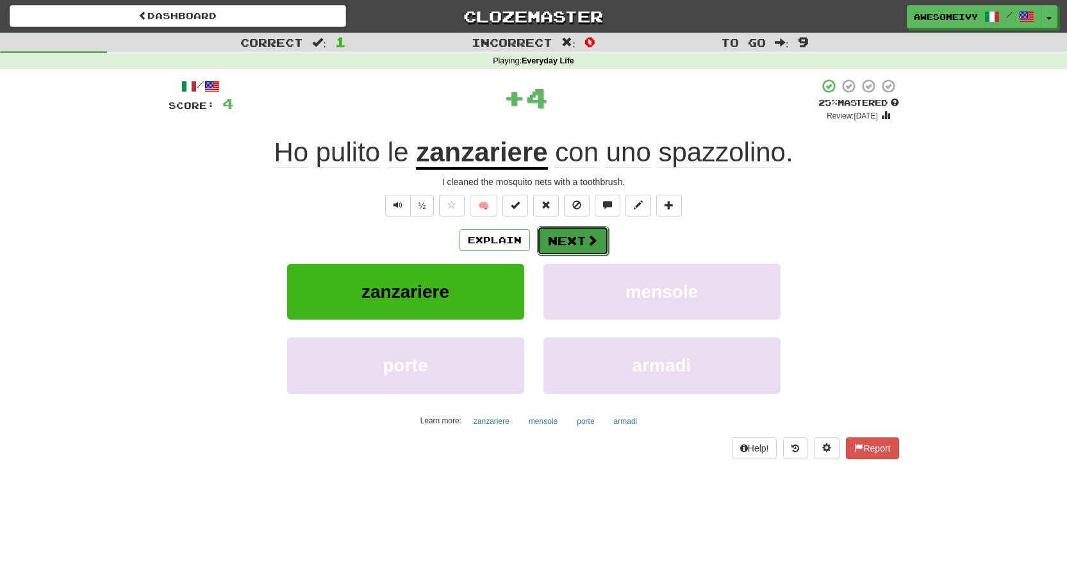
click at [575, 243] on button "Next" at bounding box center [573, 240] width 72 height 29
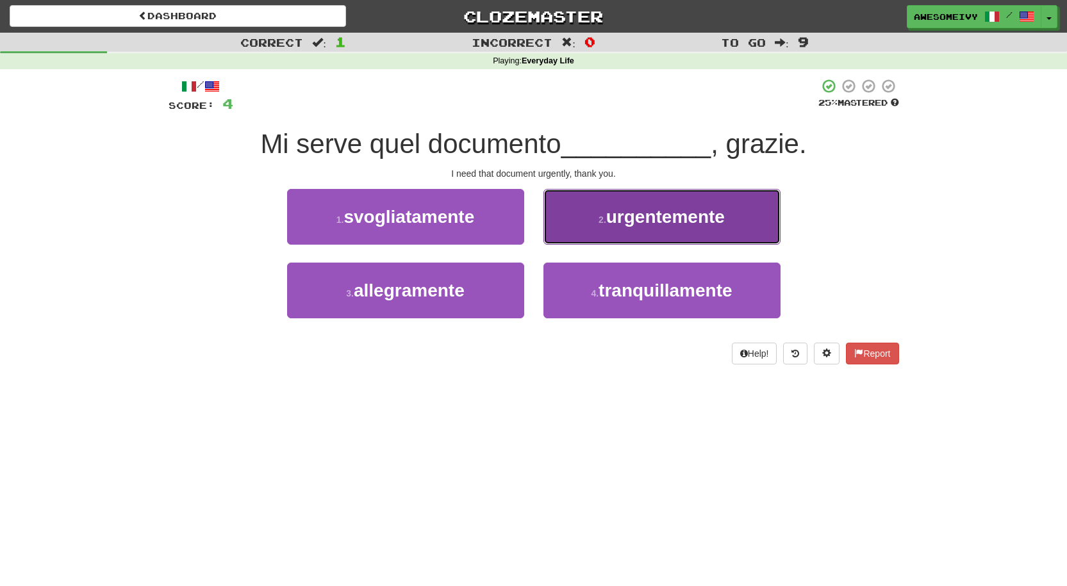
click at [582, 224] on button "2 . urgentemente" at bounding box center [661, 217] width 237 height 56
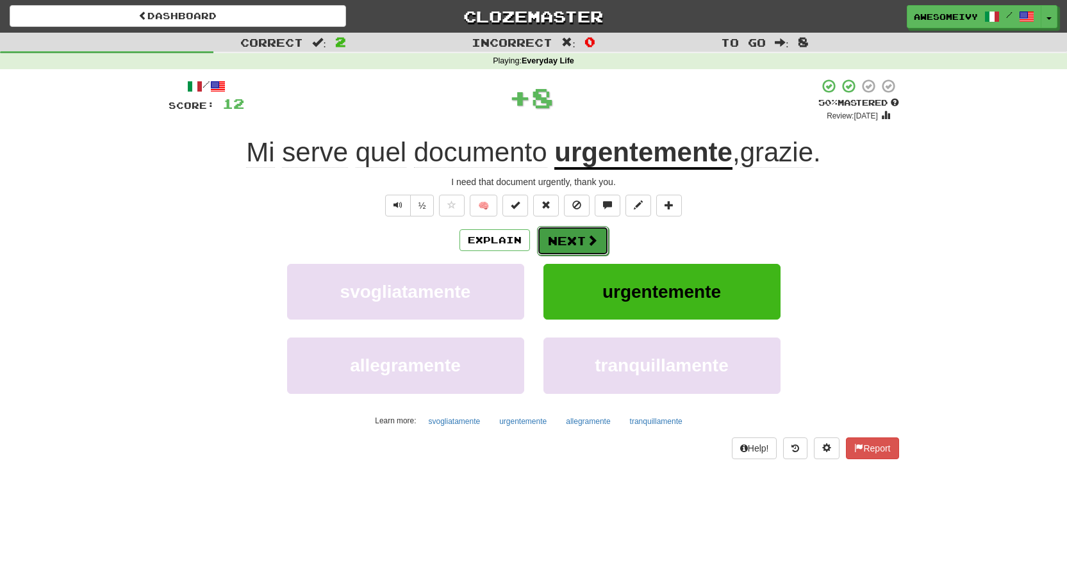
click at [577, 236] on button "Next" at bounding box center [573, 240] width 72 height 29
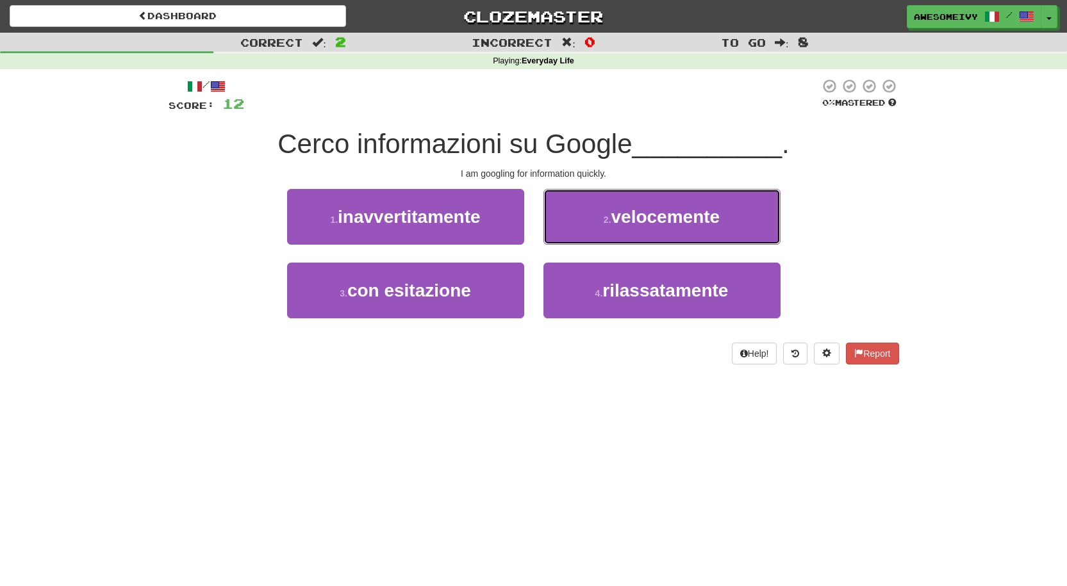
click at [618, 219] on span "velocemente" at bounding box center [665, 217] width 109 height 20
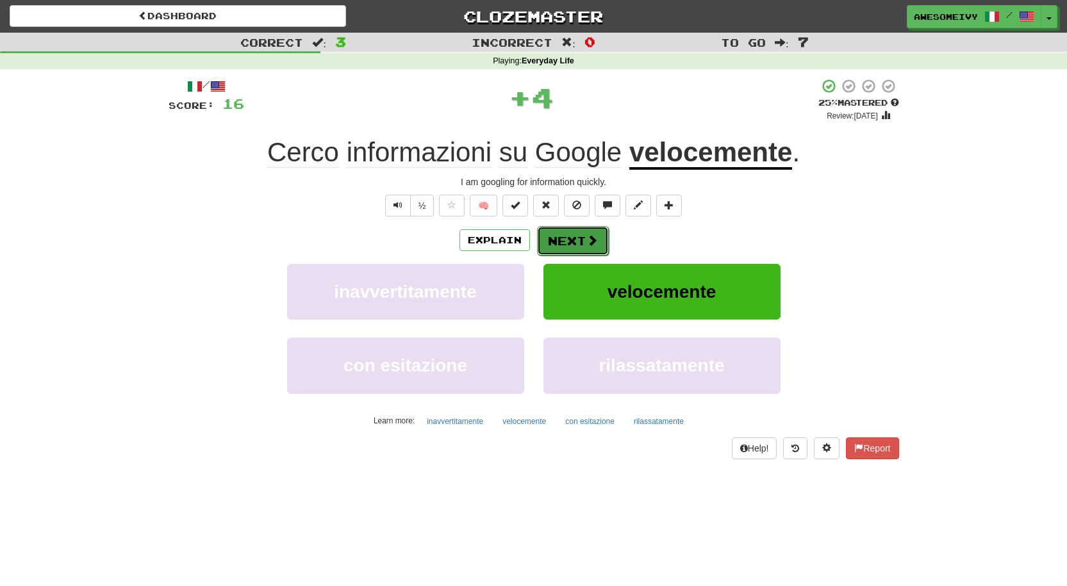
click at [586, 240] on span at bounding box center [592, 241] width 12 height 12
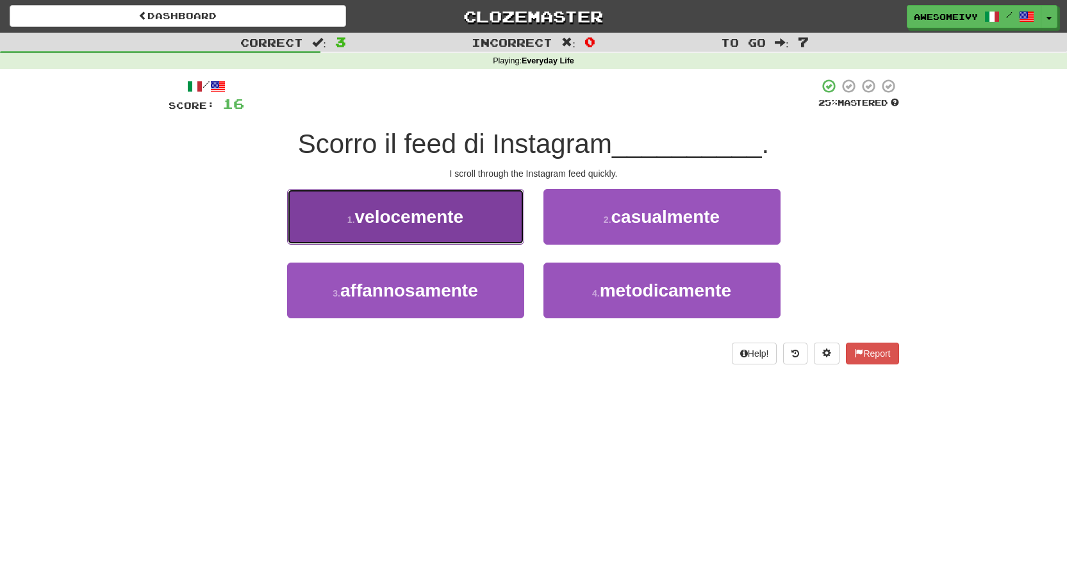
click at [493, 208] on button "1 . velocemente" at bounding box center [405, 217] width 237 height 56
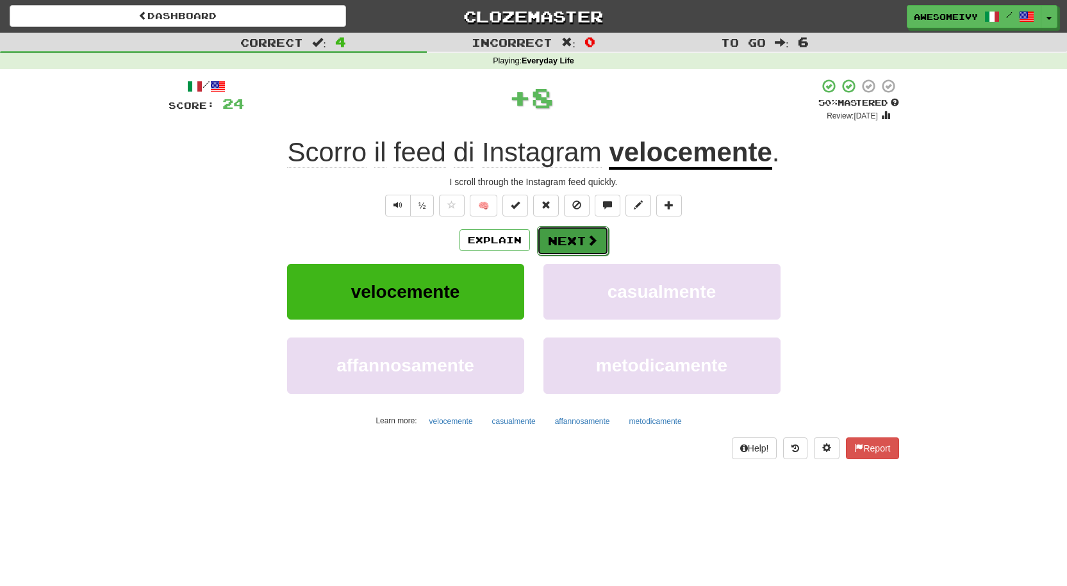
click at [602, 240] on button "Next" at bounding box center [573, 240] width 72 height 29
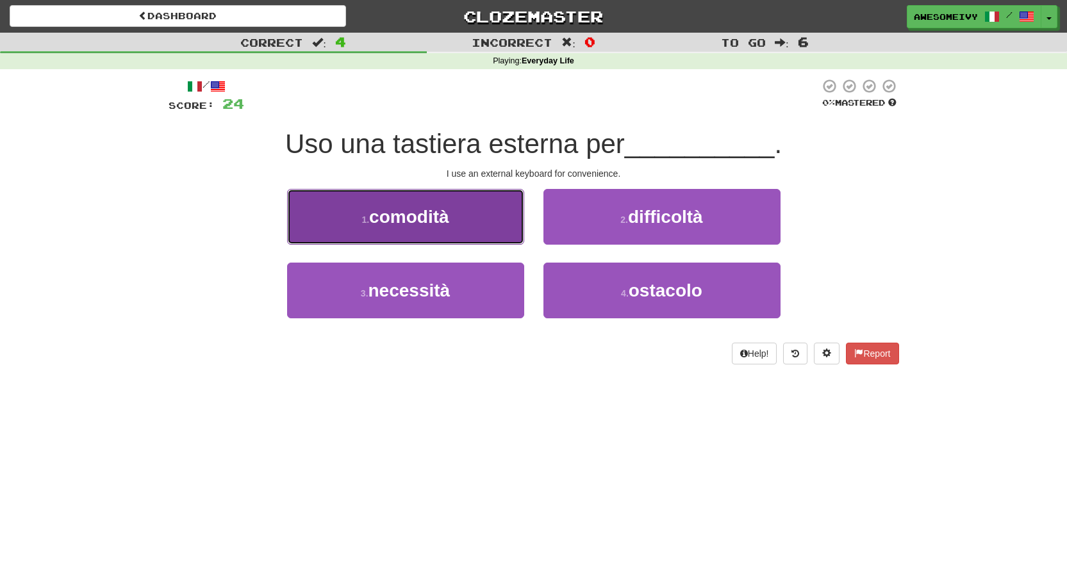
click at [500, 225] on button "1 . comodità" at bounding box center [405, 217] width 237 height 56
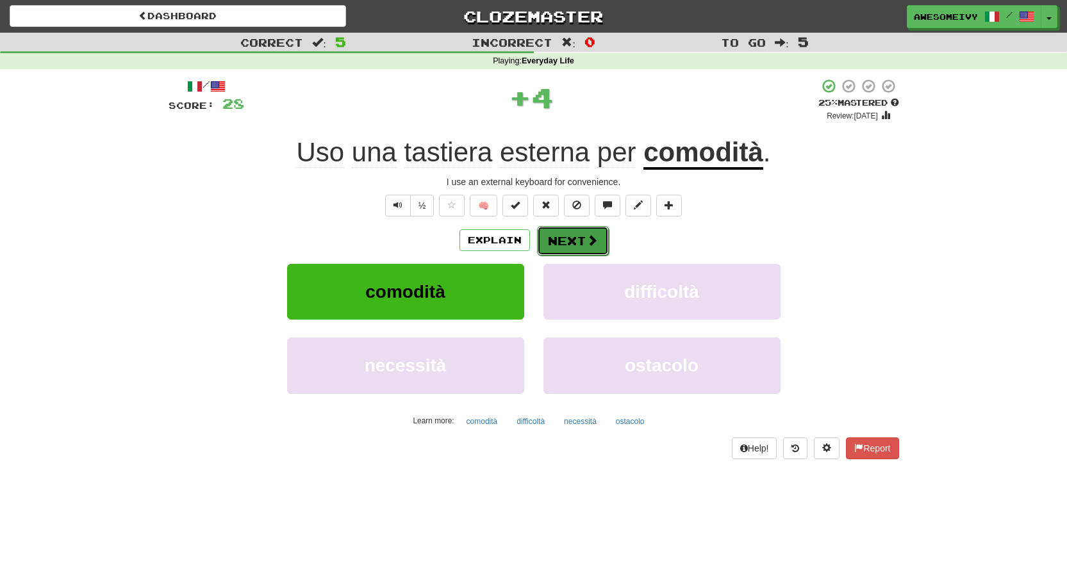
click at [591, 236] on span at bounding box center [592, 241] width 12 height 12
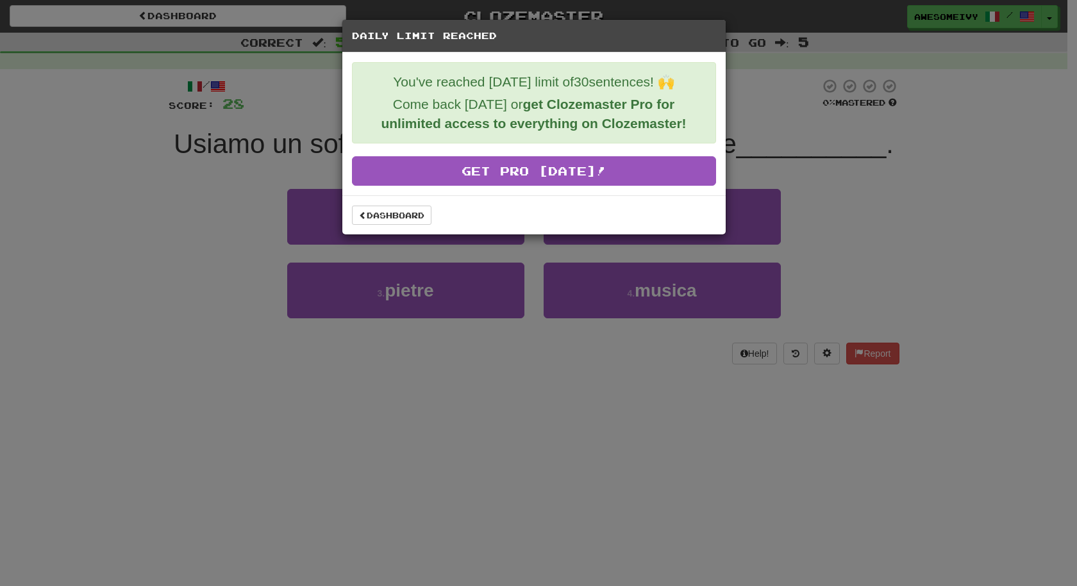
click at [382, 225] on div "Dashboard" at bounding box center [533, 214] width 383 height 39
click at [381, 202] on div "Dashboard" at bounding box center [533, 214] width 383 height 39
click at [381, 215] on link "Dashboard" at bounding box center [391, 215] width 79 height 19
